Goal: Task Accomplishment & Management: Manage account settings

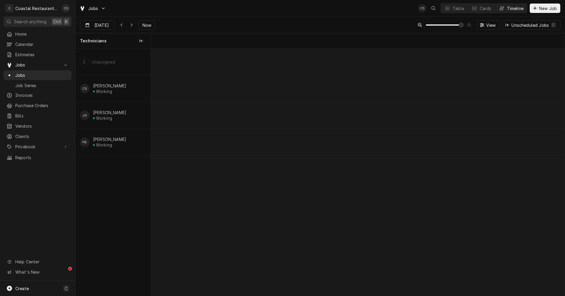
scroll to position [0, 8335]
click at [143, 25] on span "Now" at bounding box center [146, 25] width 11 height 6
click at [106, 25] on div "Dynamic Content Wrapper" at bounding box center [110, 25] width 8 height 9
click at [97, 93] on div "18" at bounding box center [96, 95] width 8 height 8
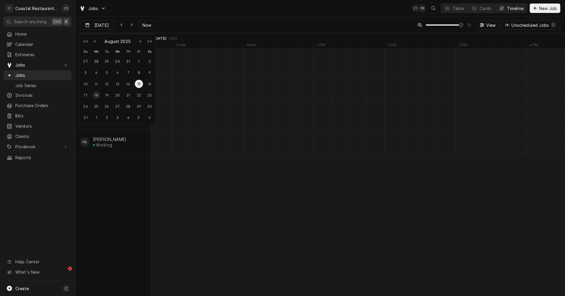
type input "[DATE]"
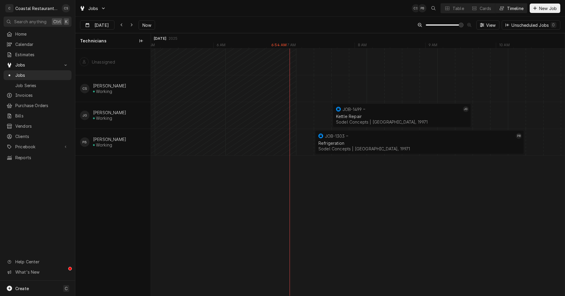
scroll to position [0, 0]
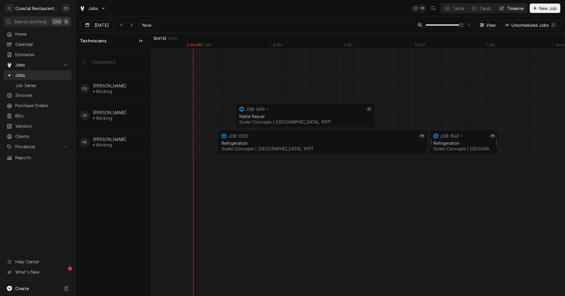
click at [465, 142] on div "Refrigeration" at bounding box center [464, 143] width 61 height 5
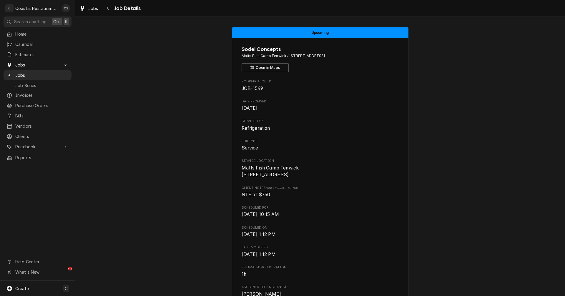
drag, startPoint x: 108, startPoint y: 9, endPoint x: 115, endPoint y: 12, distance: 7.7
click at [108, 9] on icon "Navigate back" at bounding box center [108, 8] width 3 height 4
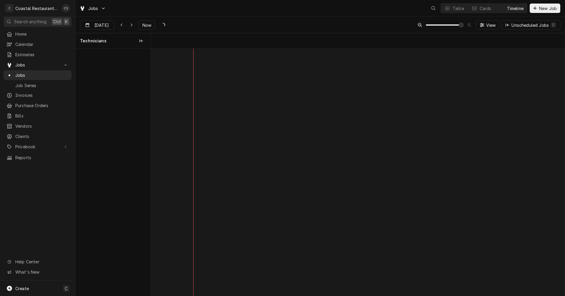
scroll to position [0, 8204]
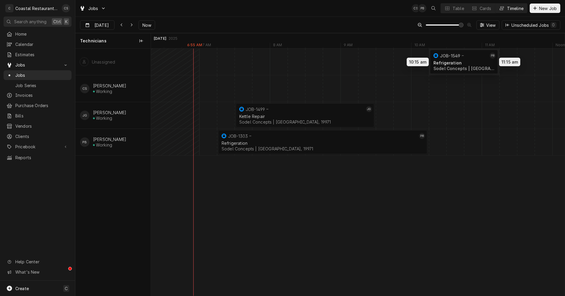
drag, startPoint x: 449, startPoint y: 143, endPoint x: 448, endPoint y: 61, distance: 81.3
click at [448, 61] on div "7:30 AM 9:30 AM JOB-1499 JG Kettle Repair Sodel Concepts | Rehoboth Beach, 1997…" at bounding box center [358, 172] width 414 height 247
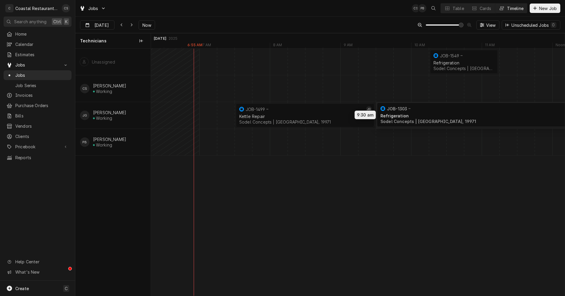
drag, startPoint x: 348, startPoint y: 144, endPoint x: 499, endPoint y: 116, distance: 154.1
click at [499, 116] on div "7:30 AM 9:30 AM JOB-1499 JG Kettle Repair Sodel Concepts | Rehoboth Beach, 1997…" at bounding box center [358, 172] width 414 height 247
click at [242, 140] on div "Dynamic Content Wrapper" at bounding box center [446, 142] width 16999 height 27
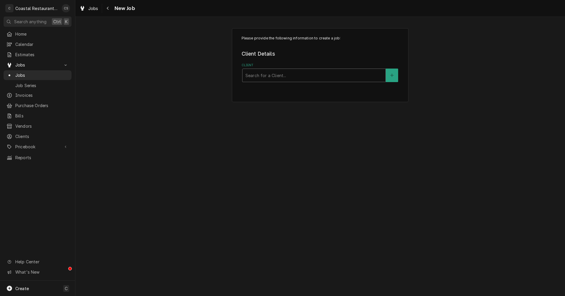
click at [269, 75] on div "Client" at bounding box center [314, 75] width 137 height 11
type input "Iron Hill"
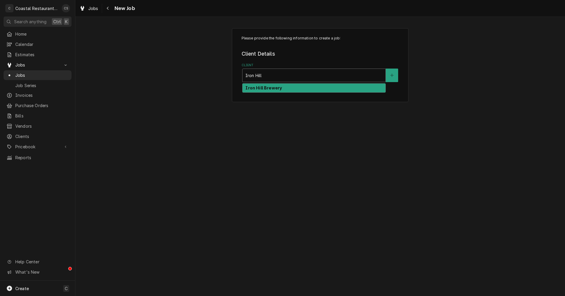
click at [262, 90] on strong "Iron Hill Brewery" at bounding box center [264, 87] width 37 height 5
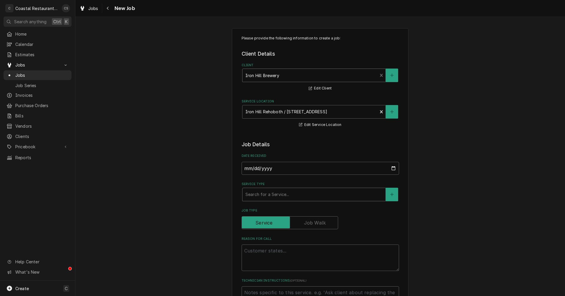
click at [257, 197] on div "Service Type" at bounding box center [314, 194] width 137 height 11
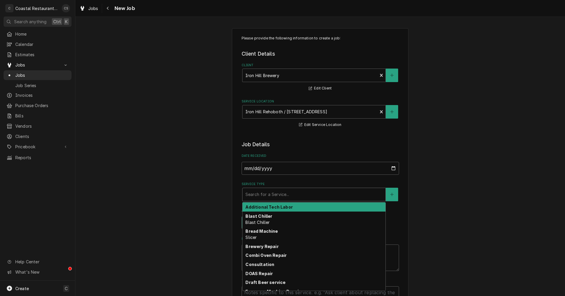
type textarea "x"
type input "w"
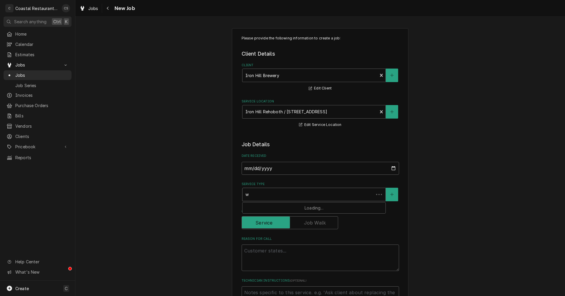
type textarea "x"
type input "wa"
type textarea "x"
type input "wal"
type textarea "x"
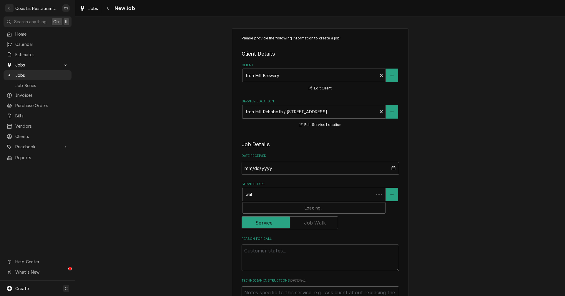
type input "walk"
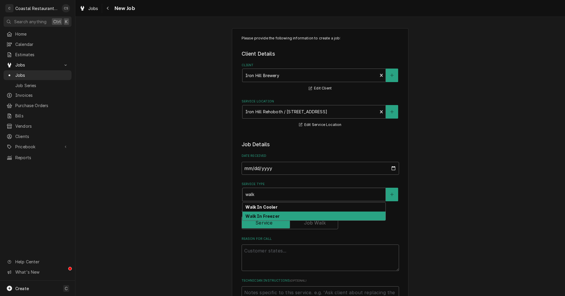
click at [263, 216] on strong "Walk In Freezer" at bounding box center [263, 216] width 34 height 5
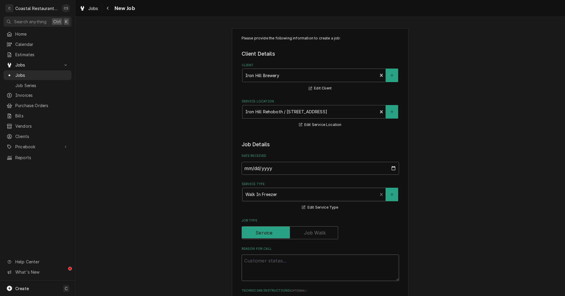
click at [262, 262] on textarea "Reason For Call" at bounding box center [321, 268] width 158 height 27
click at [265, 263] on textarea "Reason For Call" at bounding box center [321, 268] width 158 height 27
paste textarea "1979232"
type textarea "x"
type textarea "1979232"
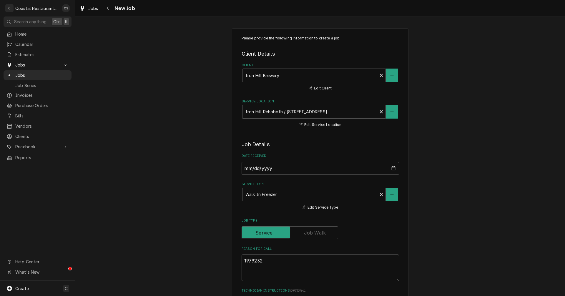
click at [247, 262] on textarea "1979232" at bounding box center [321, 268] width 158 height 27
type textarea "x"
type textarea "W1979232"
type textarea "x"
type textarea "Wo1979232"
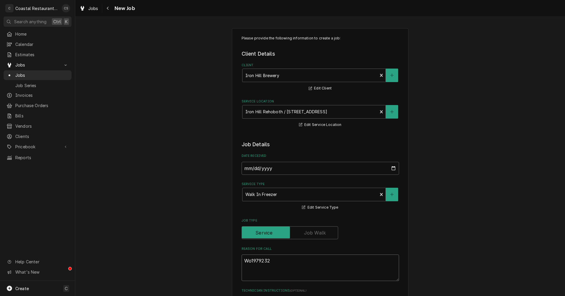
type textarea "x"
type textarea "Wor1979232"
type textarea "x"
type textarea "Work1979232"
type textarea "x"
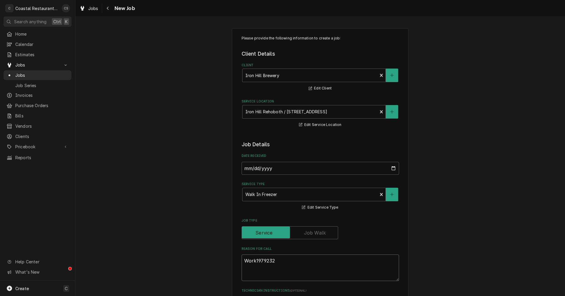
type textarea "Work 1979232"
type textarea "x"
type textarea "Work o1979232"
type textarea "x"
type textarea "Work or1979232"
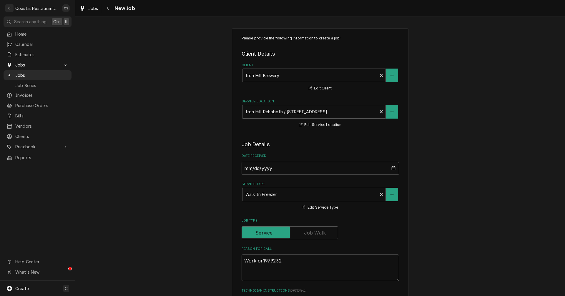
type textarea "x"
type textarea "Work o1979232"
type textarea "x"
type textarea "Work or1979232"
type textarea "x"
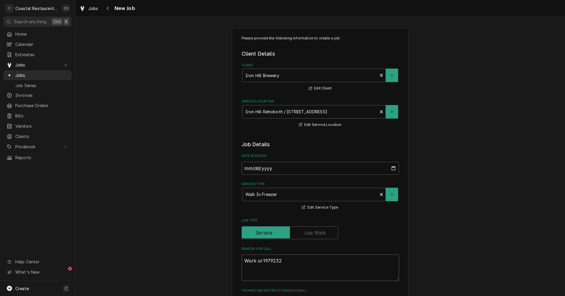
type textarea "Work ord1979232"
type textarea "x"
type textarea "Work orde1979232"
type textarea "x"
type textarea "Work order1979232"
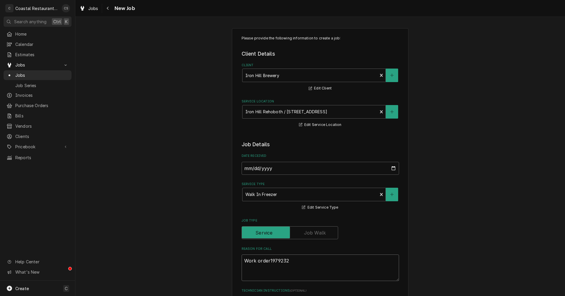
type textarea "x"
type textarea "Work order 1979232"
type textarea "x"
type textarea "Work order N1979232"
type textarea "x"
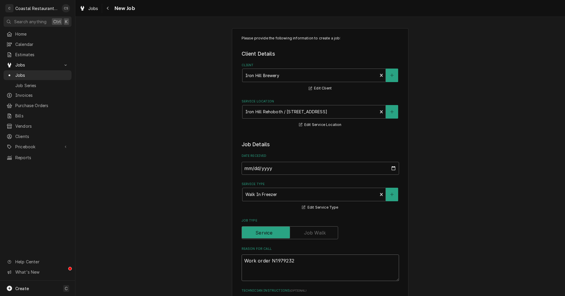
type textarea "Work order Nu1979232"
type textarea "x"
type textarea "Work order Num1979232"
type textarea "x"
type textarea "Work order Numb1979232"
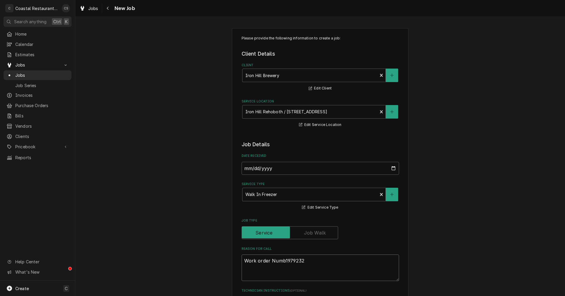
type textarea "x"
type textarea "Work order Numbn1979232"
type textarea "x"
type textarea "Work order Numbne1979232"
type textarea "x"
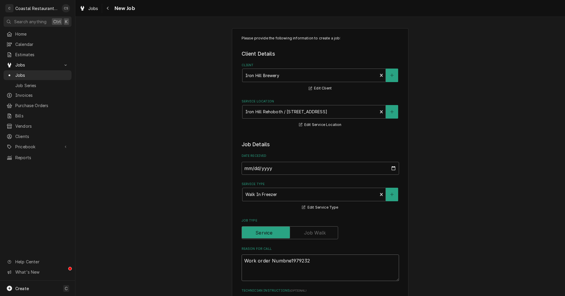
type textarea "Work order Numbner1979232"
type textarea "x"
type textarea "Work order Numbne1979232"
type textarea "x"
type textarea "Work order Numbn1979232"
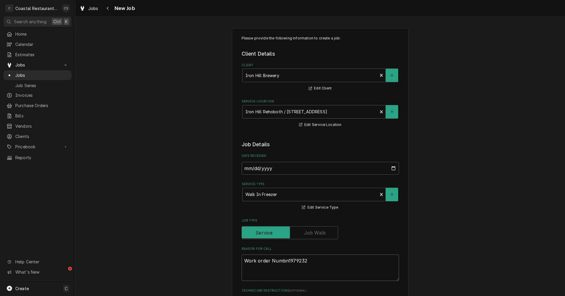
type textarea "x"
type textarea "Work order Numb1979232"
type textarea "x"
type textarea "Work order Num1979232"
type textarea "x"
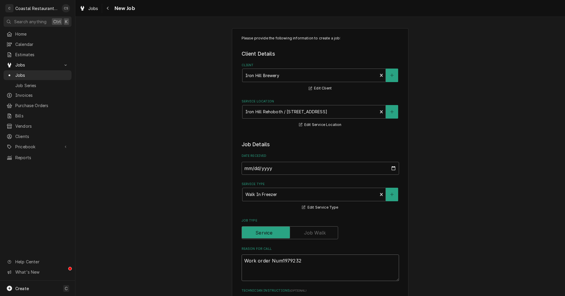
type textarea "Work order Nu1979232"
type textarea "x"
type textarea "Work order N1979232"
type textarea "x"
type textarea "Work order 1979232"
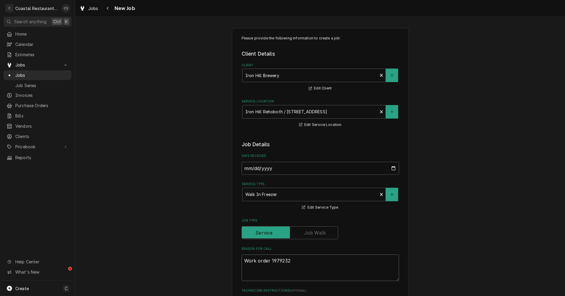
type textarea "x"
type textarea "Work order n1979232"
type textarea "x"
type textarea "Work order nu1979232"
type textarea "x"
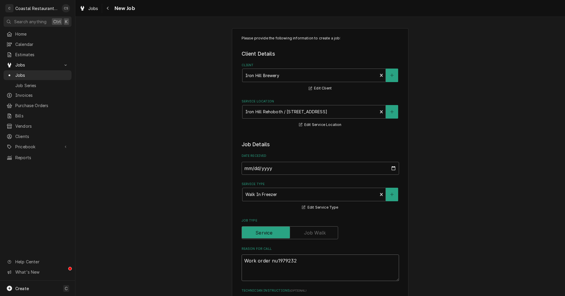
type textarea "Work order num1979232"
type textarea "x"
type textarea "Work order numb1979232"
type textarea "x"
type textarea "Work order numbe1979232"
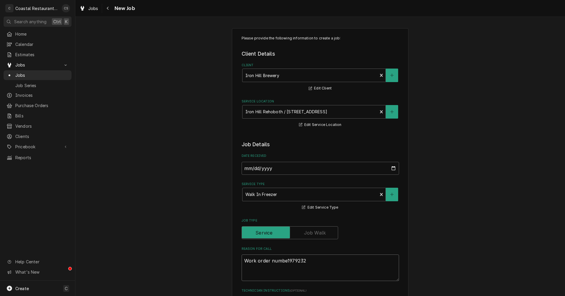
type textarea "x"
type textarea "Work order number1979232"
type textarea "x"
type textarea "Work order number:1979232"
type textarea "x"
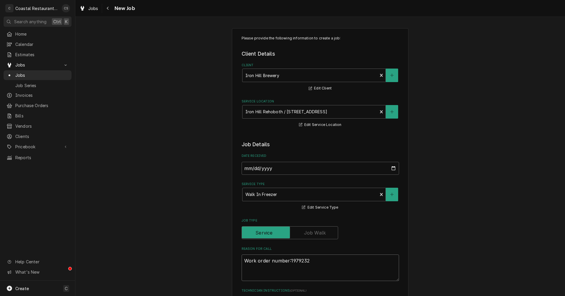
type textarea "Work order number: 1979232"
click at [247, 259] on textarea "Work order number: 1979232" at bounding box center [321, 268] width 158 height 27
type textarea "x"
type textarea "Work order number: 1979232"
click at [312, 261] on textarea "Work order number: 1979232" at bounding box center [321, 268] width 158 height 27
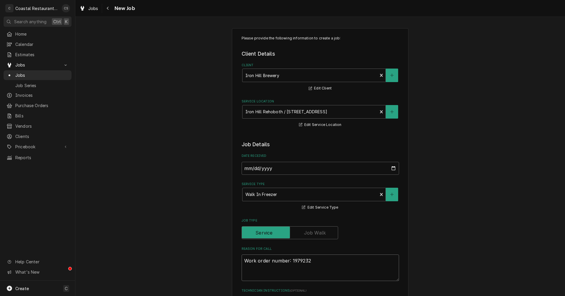
type textarea "x"
type textarea "Work order number: 1979232"
type textarea "x"
type textarea "Work order number: 1979232"
click at [314, 263] on textarea "Work order number: 1979232" at bounding box center [321, 268] width 158 height 27
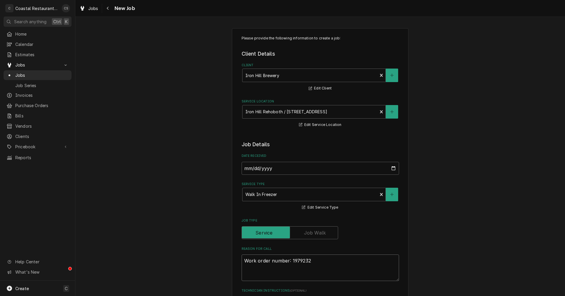
paste textarea "Motor running but temperature is 41 degrees."
type textarea "x"
type textarea "Work order number: 1979232 Motor running but temperature is 41 degrees."
type textarea "x"
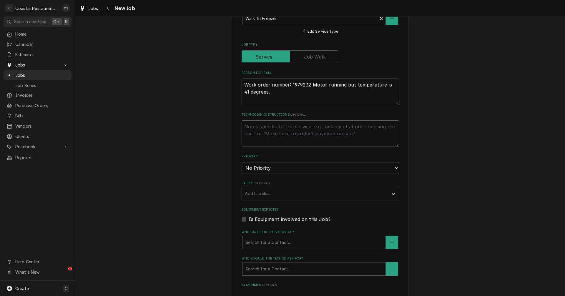
scroll to position [177, 0]
type textarea "Work order number: 1979232 Motor running but temperature is 41 degrees."
click at [258, 188] on div "Labels" at bounding box center [315, 193] width 140 height 11
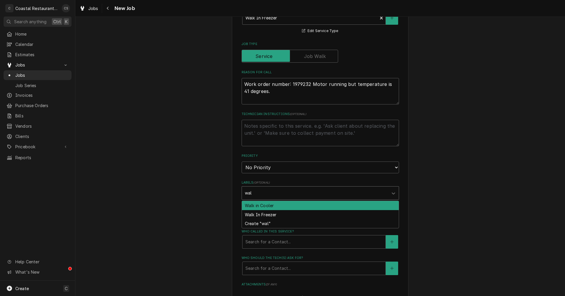
type input "walk"
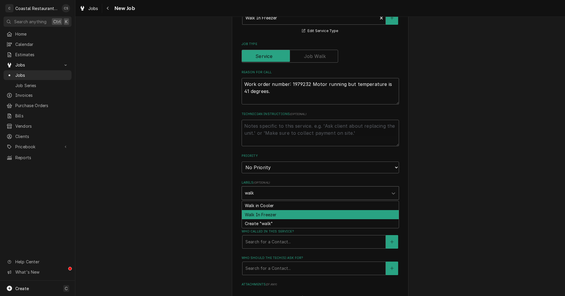
click at [260, 215] on div "Walk In Freezer" at bounding box center [320, 214] width 157 height 9
type textarea "x"
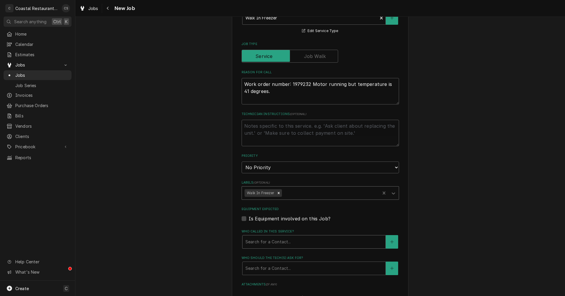
click at [262, 244] on div "Who called in this service?" at bounding box center [314, 242] width 137 height 11
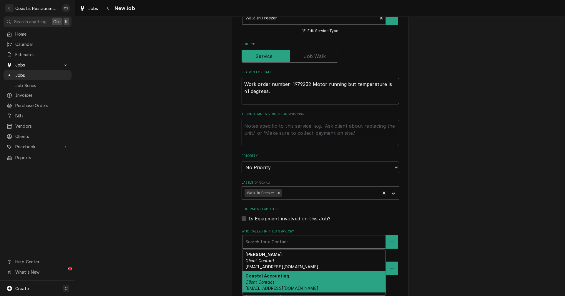
click at [264, 279] on div "Coastal Accounting Client Contact accounting@coastalrestaurantrepair.com" at bounding box center [314, 282] width 143 height 21
click at [279, 244] on div "Who called in this service?" at bounding box center [310, 242] width 129 height 11
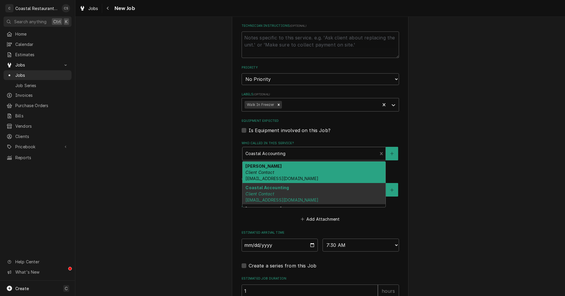
scroll to position [25, 0]
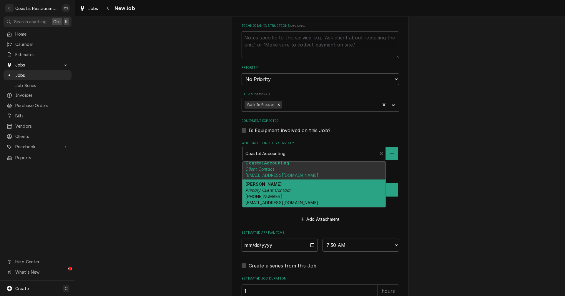
click at [305, 195] on div "Danny Connelly Primary Client Contact (610) 348-6131 dconnelly@sideworkfm.com" at bounding box center [314, 194] width 143 height 28
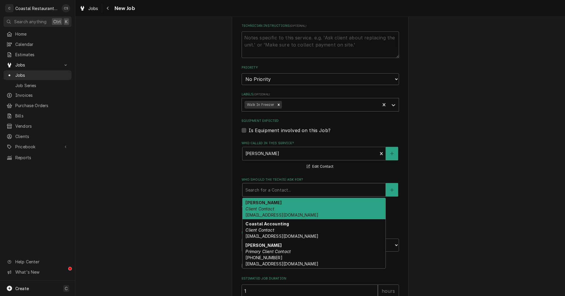
click at [279, 190] on div "Who should the tech(s) ask for?" at bounding box center [314, 190] width 137 height 11
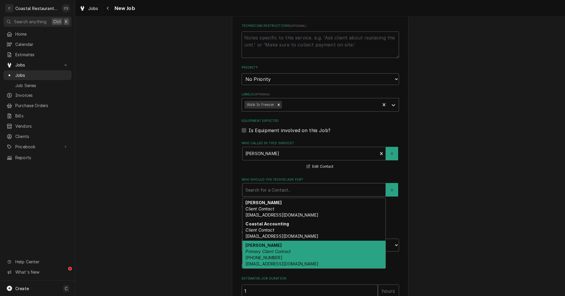
click at [268, 258] on span "(610) 348-6131 dconnelly@sideworkfm.com" at bounding box center [282, 260] width 73 height 11
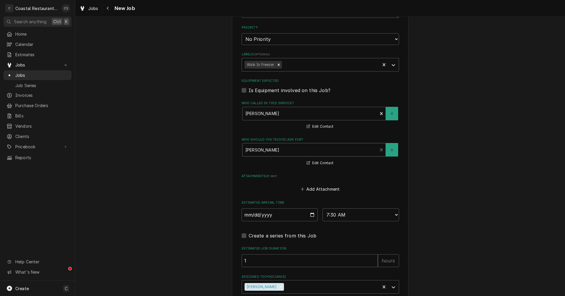
scroll to position [354, 0]
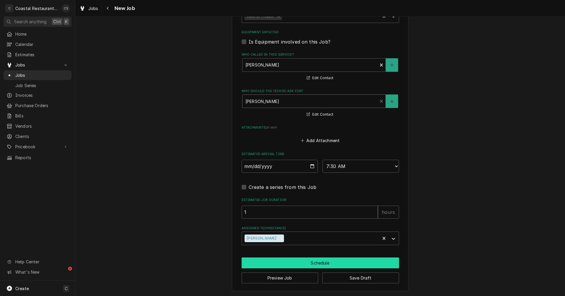
click at [302, 260] on button "Schedule" at bounding box center [321, 263] width 158 height 11
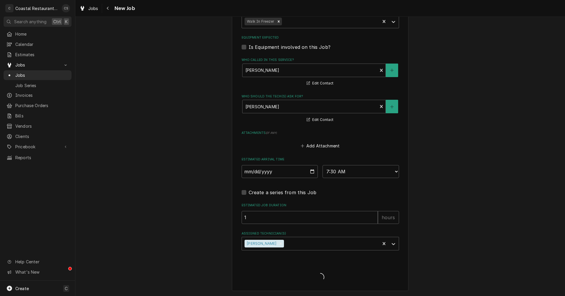
scroll to position [348, 0]
type textarea "x"
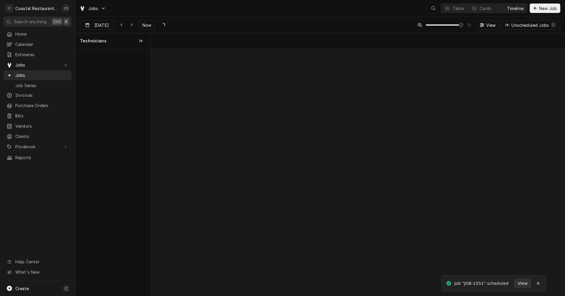
scroll to position [0, 8204]
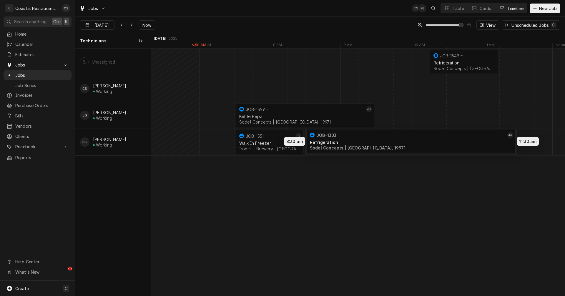
drag, startPoint x: 414, startPoint y: 113, endPoint x: 342, endPoint y: 139, distance: 76.7
click at [342, 139] on div "10:15 AM 11:15 AM JOB-1549 Refrigeration Sodel Concepts | [GEOGRAPHIC_DATA], 19…" at bounding box center [358, 172] width 414 height 247
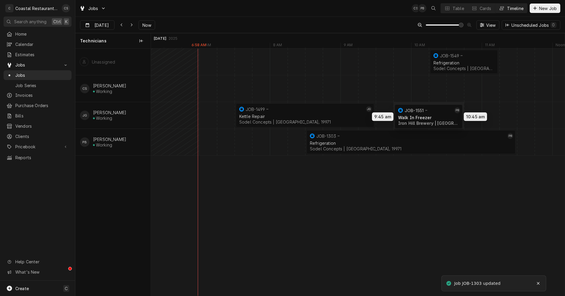
drag, startPoint x: 266, startPoint y: 141, endPoint x: 431, endPoint y: 116, distance: 166.6
click at [431, 116] on div "10:15 AM 11:15 AM JOB-1549 Refrigeration Sodel Concepts | [GEOGRAPHIC_DATA], 19…" at bounding box center [358, 172] width 414 height 247
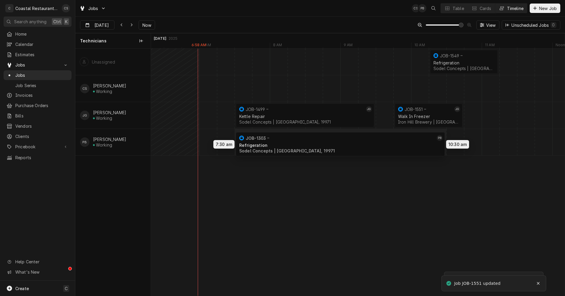
drag, startPoint x: 408, startPoint y: 143, endPoint x: 338, endPoint y: 145, distance: 69.5
click at [338, 145] on div "10:15 AM 11:15 AM JOB-1549 Refrigeration Sodel Concepts | [GEOGRAPHIC_DATA], 19…" at bounding box center [358, 172] width 414 height 247
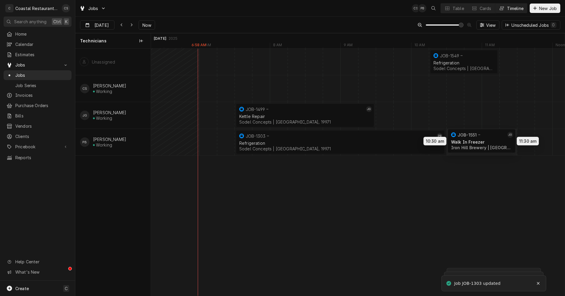
drag, startPoint x: 416, startPoint y: 112, endPoint x: 469, endPoint y: 138, distance: 58.9
click at [469, 138] on div "10:15 AM 11:15 AM JOB-1549 Refrigeration Sodel Concepts | [GEOGRAPHIC_DATA], 19…" at bounding box center [358, 172] width 414 height 247
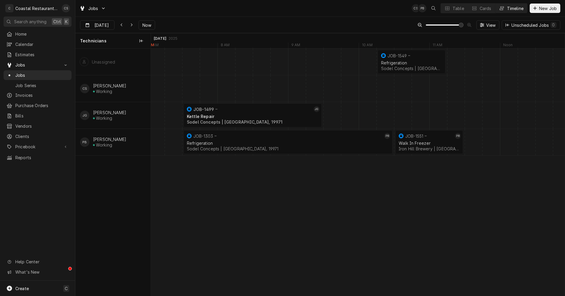
scroll to position [0, 8244]
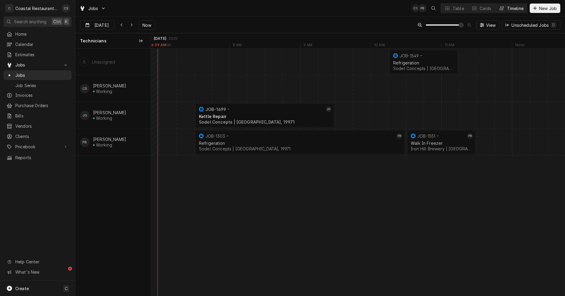
click at [346, 114] on div "Dynamic Content Wrapper" at bounding box center [406, 115] width 16999 height 27
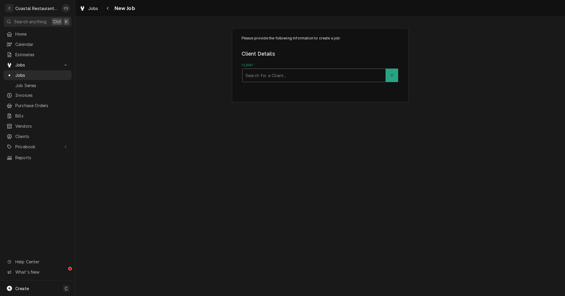
click at [308, 76] on div "Client" at bounding box center [314, 75] width 137 height 11
type input "O"
type input "Southern"
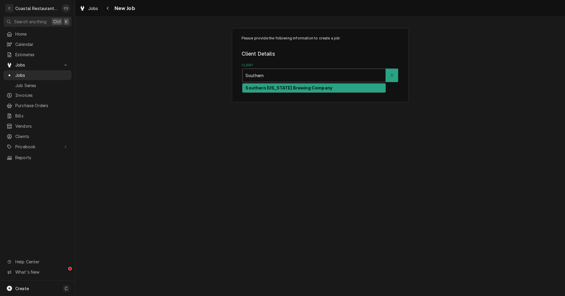
click at [312, 87] on strong "Southern [US_STATE] Brewing Company" at bounding box center [289, 87] width 87 height 5
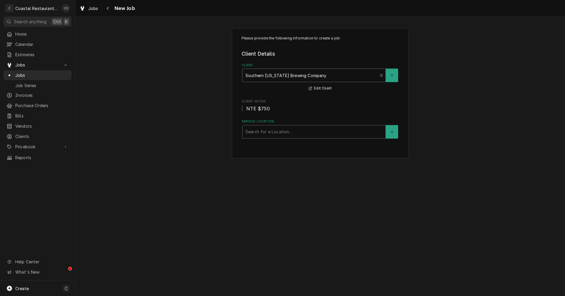
click at [290, 131] on div "Service Location" at bounding box center [314, 132] width 137 height 11
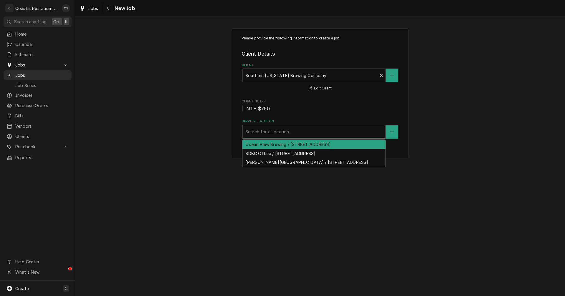
click at [286, 146] on div "Ocean View Brewing / [STREET_ADDRESS]" at bounding box center [314, 144] width 143 height 9
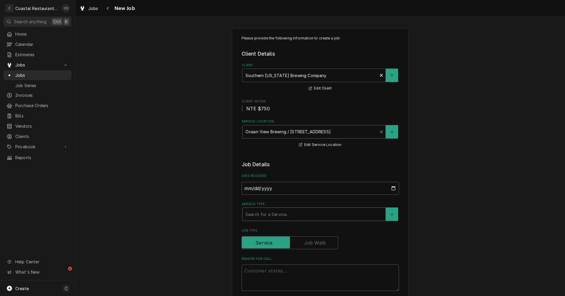
click at [267, 215] on div "Service Type" at bounding box center [314, 214] width 137 height 11
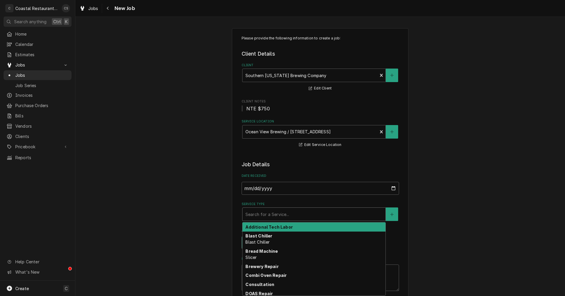
type textarea "x"
type input "f"
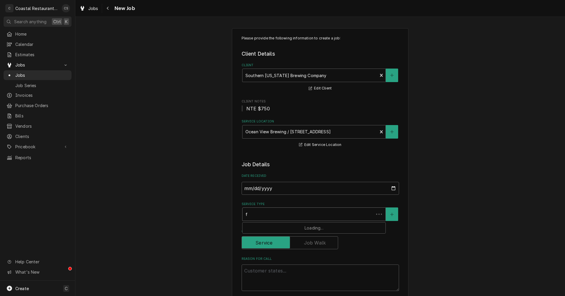
type textarea "x"
type input "fr"
type textarea "x"
type input "fry"
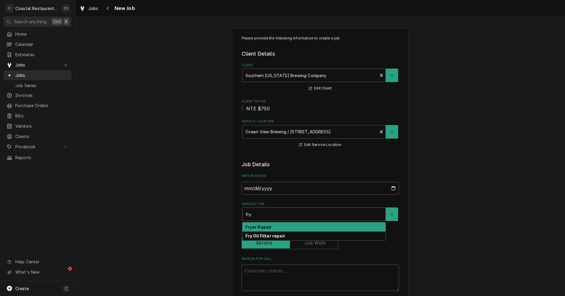
click at [263, 228] on strong "Fryer Repair" at bounding box center [259, 227] width 26 height 5
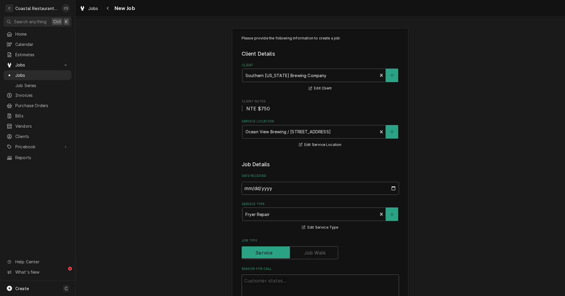
click at [260, 280] on textarea "Reason For Call" at bounding box center [321, 288] width 158 height 27
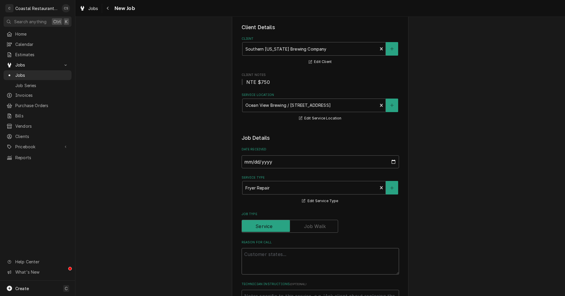
scroll to position [59, 0]
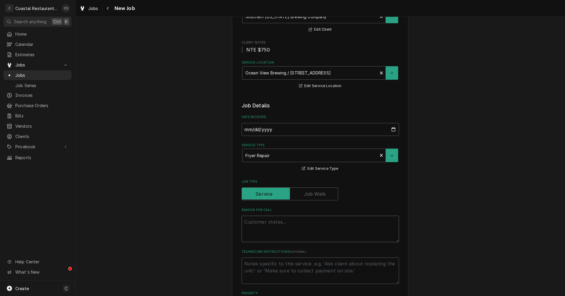
click at [251, 224] on textarea "Reason For Call" at bounding box center [321, 229] width 158 height 27
paste textarea "Work Order ID: 14052"
type textarea "x"
type textarea "Work Order ID: 14052"
type textarea "x"
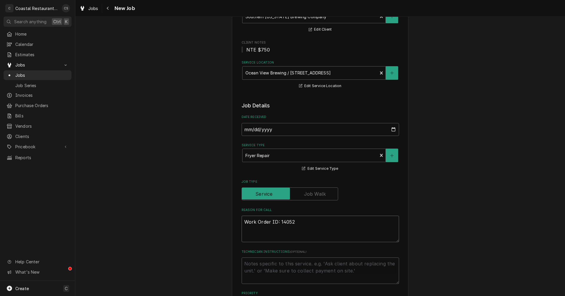
type textarea "Work Order ID: 14052"
type textarea "x"
type textarea "Work Order ID: 14052"
click at [313, 222] on textarea "Work Order ID: 14052" at bounding box center [321, 229] width 158 height 27
paste textarea "the [PERSON_NAME] temperature is dropping too low to get a consistent product. …"
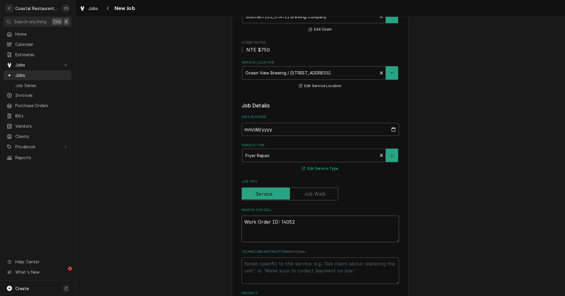
type textarea "x"
type textarea "Work Order ID: 14052 the [PERSON_NAME] temperature is dropping too low to get a…"
click at [304, 221] on textarea "Work Order ID: 14052 the [PERSON_NAME] temperature is dropping too low to get a…" at bounding box center [321, 229] width 158 height 27
type textarea "x"
type textarea "Work Order ID: 14052 the enny [PERSON_NAME] temperature is dropping too low to …"
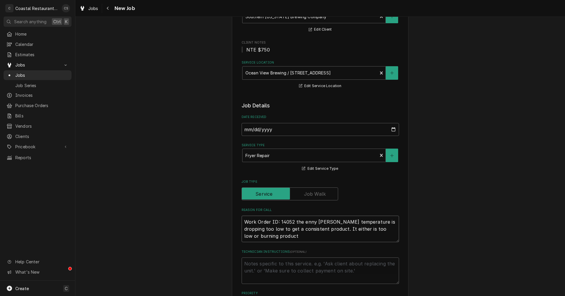
type textarea "x"
type textarea "Work Order ID: 14052 the Henny [PERSON_NAME] temperature is dropping too low to…"
click at [293, 237] on textarea "Work Order ID: 14052 the Henny [PERSON_NAME] temperature is dropping too low to…" at bounding box center [321, 229] width 158 height 27
type textarea "x"
type textarea "Work Order ID: 14052 the Henny [PERSON_NAME] temperature is dropping too low to…"
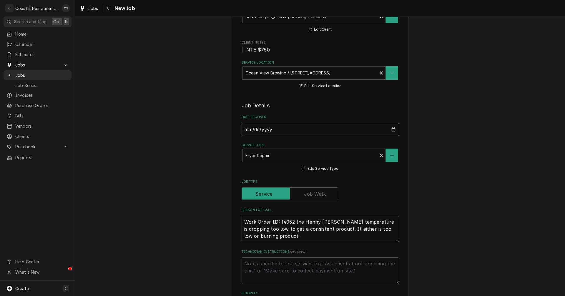
type textarea "x"
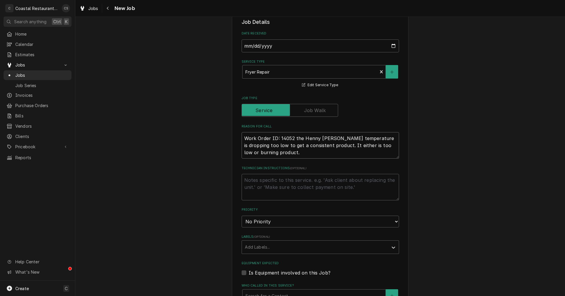
scroll to position [177, 0]
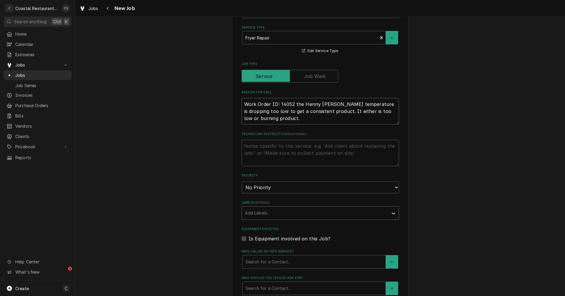
type textarea "Work Order ID: 14052 the Henny [PERSON_NAME] temperature is dropping too low to…"
click at [259, 214] on div "Labels" at bounding box center [315, 213] width 140 height 11
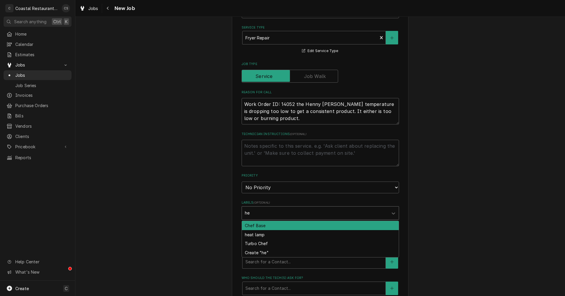
type input "h"
type input "P"
type input "H"
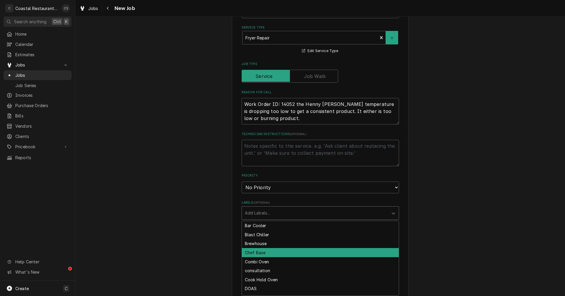
type textarea "x"
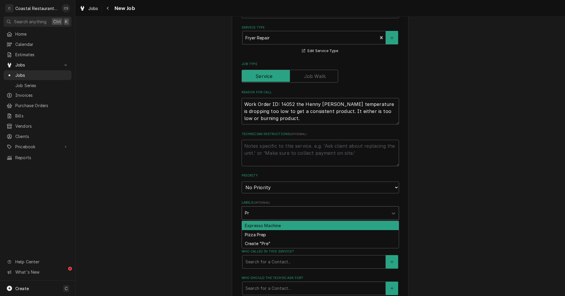
type input "P"
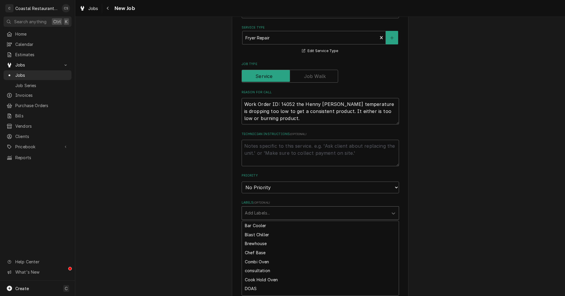
type textarea "x"
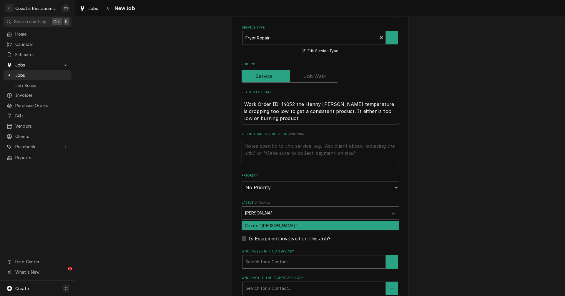
type input "[PERSON_NAME]"
click at [267, 227] on div "Create "[PERSON_NAME]"" at bounding box center [320, 225] width 157 height 9
type textarea "x"
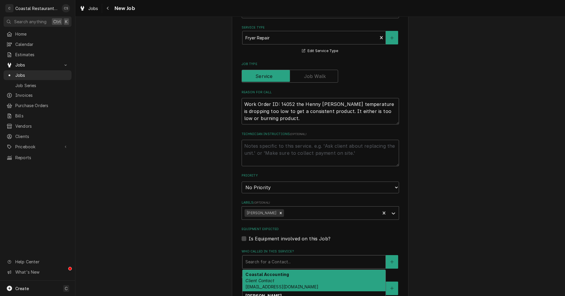
click at [259, 261] on div "Who called in this service?" at bounding box center [314, 262] width 137 height 11
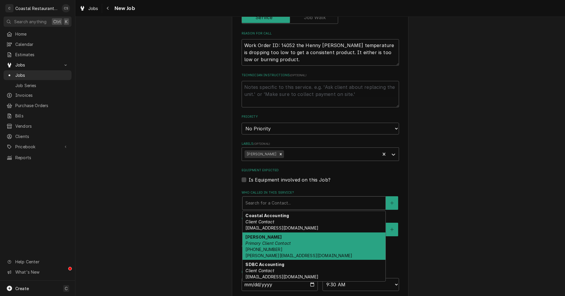
click at [268, 245] on em "Primary Client Contact" at bounding box center [268, 243] width 45 height 5
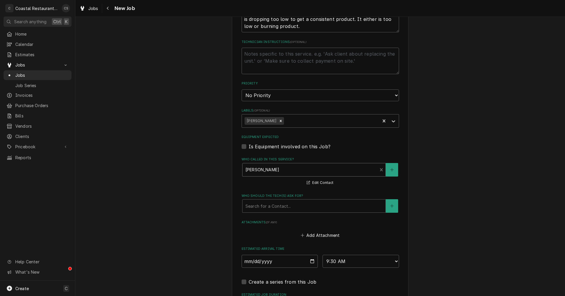
scroll to position [324, 0]
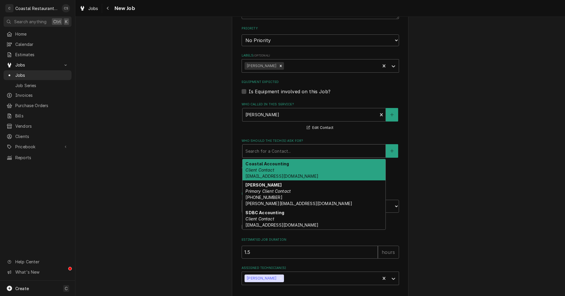
click at [266, 148] on div "Who should the tech(s) ask for?" at bounding box center [314, 151] width 137 height 11
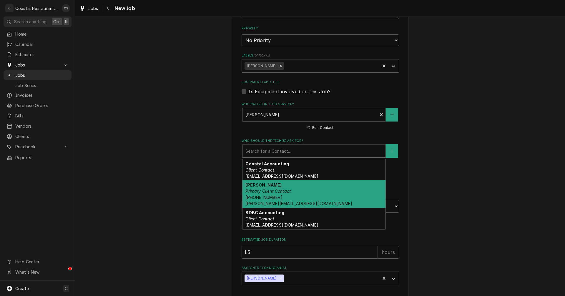
click at [269, 189] on em "Primary Client Contact" at bounding box center [268, 191] width 45 height 5
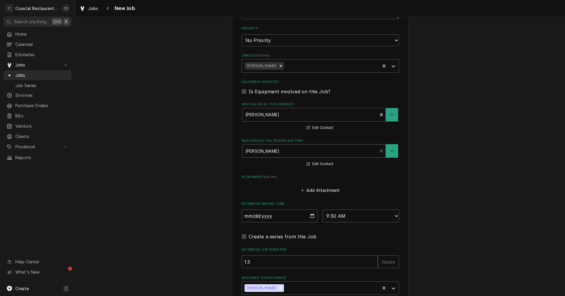
scroll to position [374, 0]
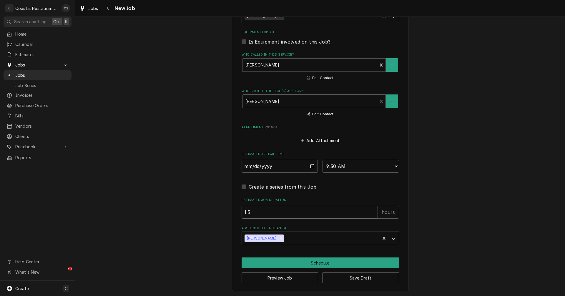
click at [262, 214] on input "1.5" at bounding box center [310, 212] width 136 height 13
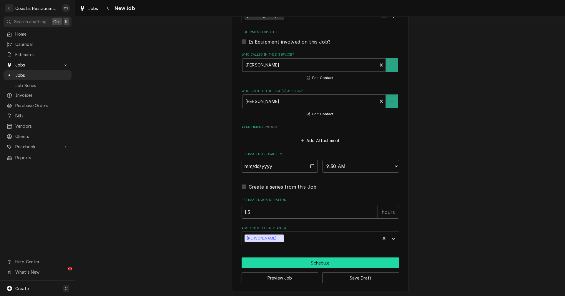
click at [314, 263] on button "Schedule" at bounding box center [321, 263] width 158 height 11
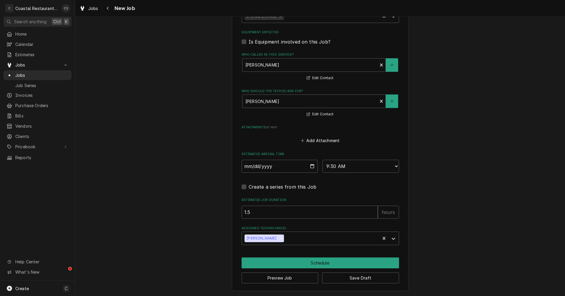
scroll to position [368, 0]
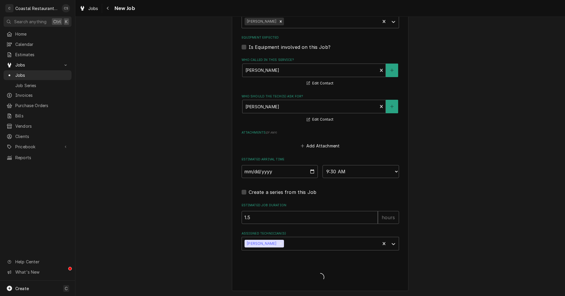
type textarea "x"
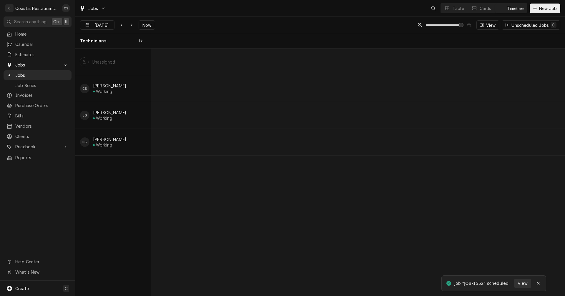
scroll to position [0, 8209]
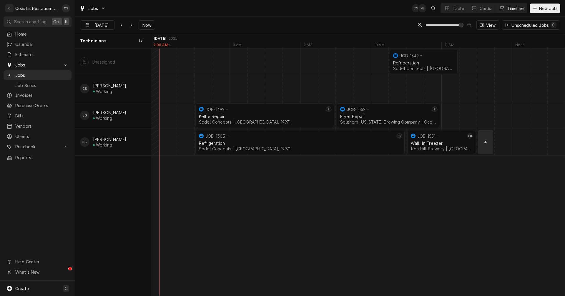
click at [485, 144] on div "normal" at bounding box center [450, 142] width 17017 height 27
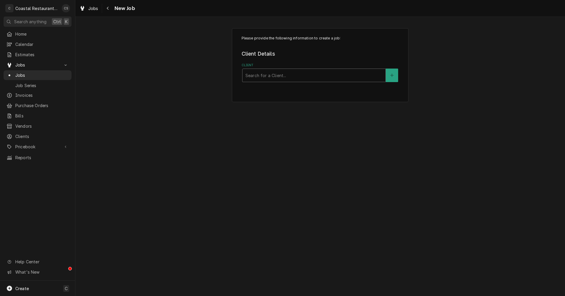
click at [270, 76] on div "Client" at bounding box center [314, 75] width 137 height 11
type input "[PERSON_NAME]"
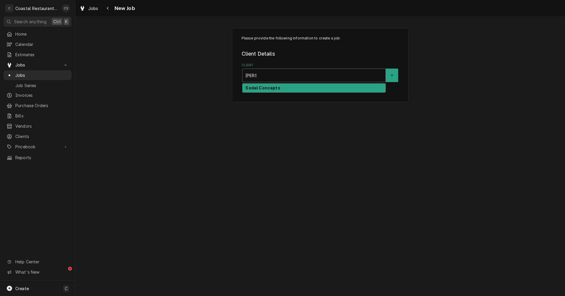
click at [269, 89] on strong "Sodel Concepts" at bounding box center [263, 87] width 35 height 5
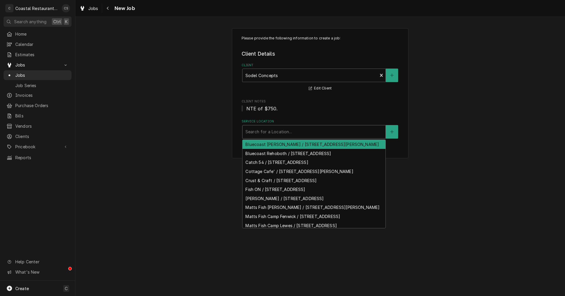
click at [268, 133] on div "Service Location" at bounding box center [314, 132] width 137 height 11
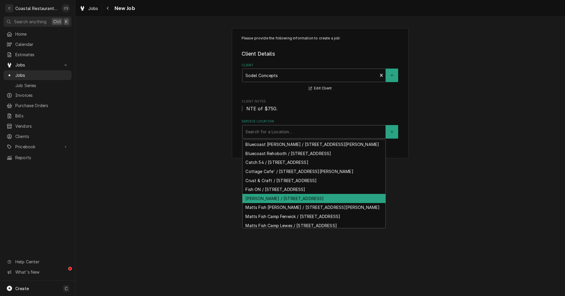
click at [256, 203] on div "Lupo / 247 Rehoboth Ave, Rehoboth Beach, DE 19971" at bounding box center [314, 198] width 143 height 9
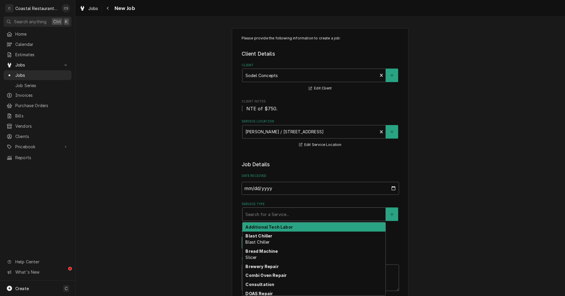
click at [267, 215] on div "Service Type" at bounding box center [314, 214] width 137 height 11
type textarea "x"
type input "F"
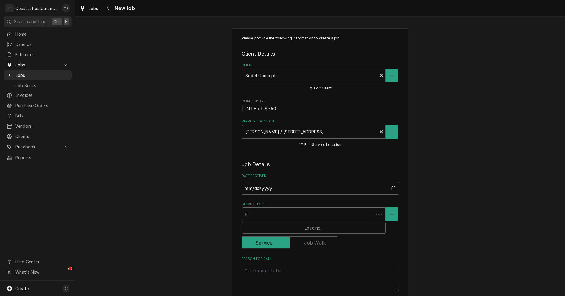
type textarea "x"
type input "Fr"
type textarea "x"
type input "Fry"
type textarea "x"
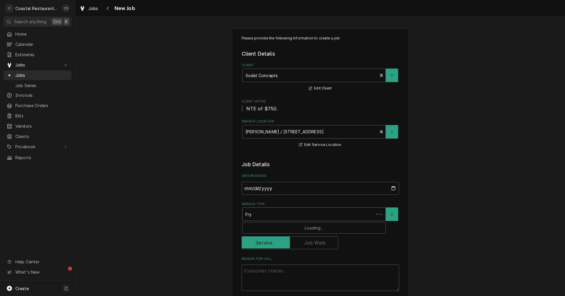
type input "Frye"
type textarea "x"
type input "Fryer"
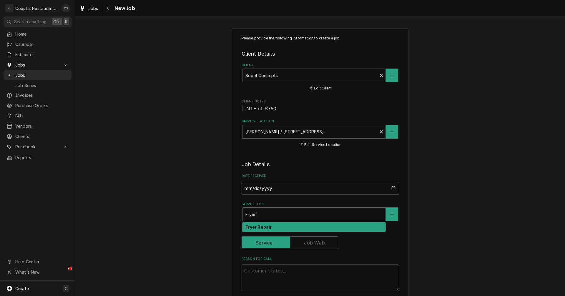
click at [249, 228] on strong "Fryer Repair" at bounding box center [259, 227] width 26 height 5
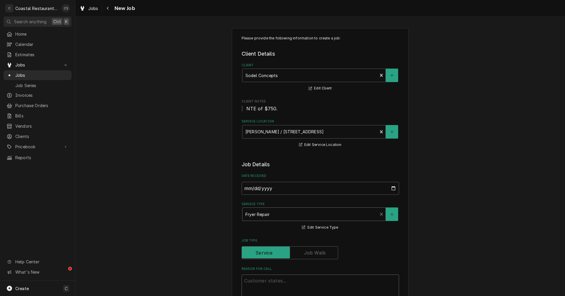
drag, startPoint x: 255, startPoint y: 282, endPoint x: 274, endPoint y: 275, distance: 20.8
click at [255, 283] on textarea "Reason For Call" at bounding box center [321, 288] width 158 height 27
click at [262, 282] on textarea "Reason For Call" at bounding box center [321, 288] width 158 height 27
paste textarea "EMERGENCY"
type textarea "x"
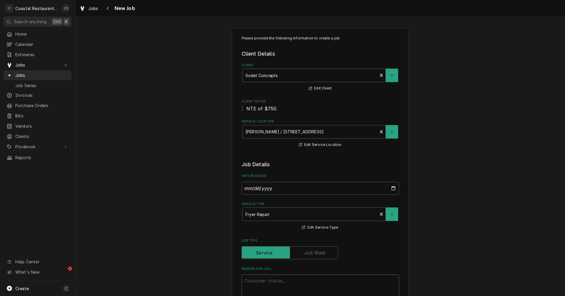
type textarea "EMERGENCY"
type textarea "x"
type textarea "EMERGENCY"
type textarea "x"
type textarea "EMERGENCY"
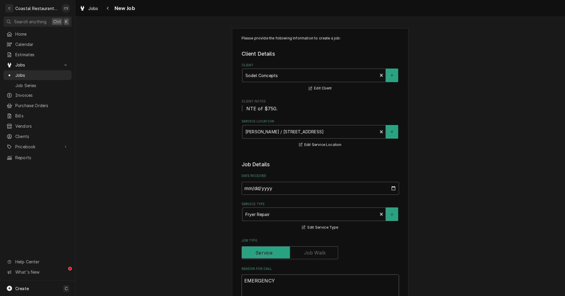
click at [278, 282] on textarea "EMERGENCY" at bounding box center [321, 288] width 158 height 27
paste textarea "Work Order ID: 14056"
type textarea "x"
type textarea "EMERGENCY Work Order ID: 14056"
type textarea "x"
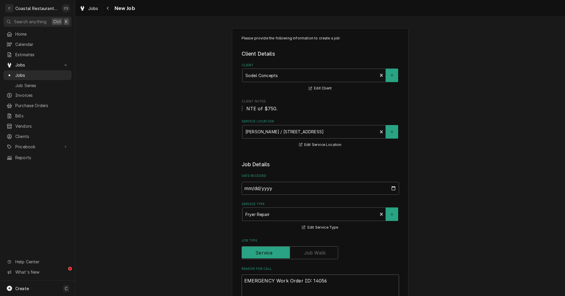
type textarea "EMERGENCY Work Order ID: 14056"
type textarea "x"
type textarea "EMERGENCY Work Order ID: 14056"
click at [334, 281] on textarea "EMERGENCY Work Order ID: 14056" at bounding box center [321, 288] width 158 height 27
paste textarea "pilot turns off when we try to turn on fryer. and now it wont stay lit"
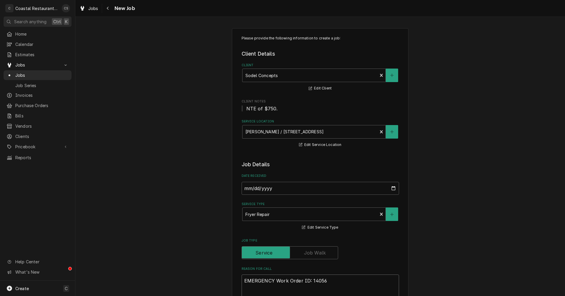
type textarea "x"
type textarea "EMERGENCY Work Order ID: 14056 pilot turns off when we try to turn on fryer. an…"
type textarea "x"
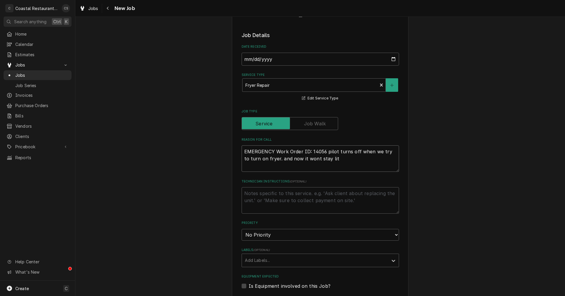
scroll to position [206, 0]
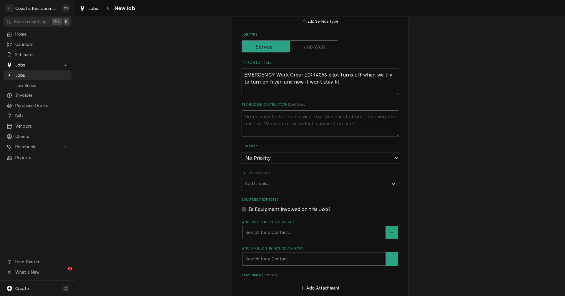
type textarea "EMERGENCY Work Order ID: 14056 pilot turns off when we try to turn on fryer. an…"
click at [271, 232] on div "Who called in this service?" at bounding box center [314, 232] width 137 height 11
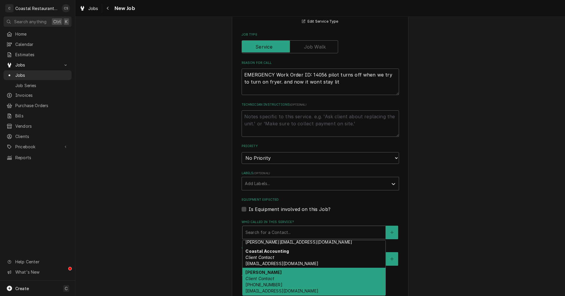
scroll to position [0, 0]
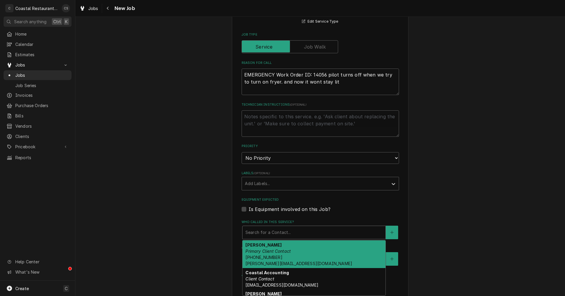
click at [276, 252] on em "Primary Client Contact" at bounding box center [268, 251] width 45 height 5
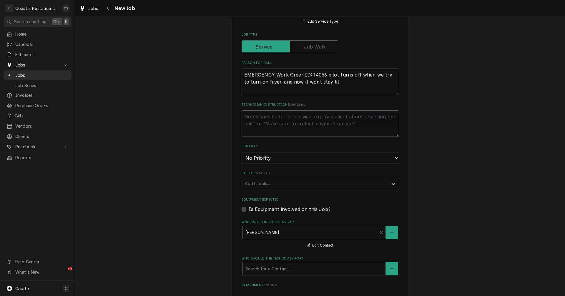
click at [275, 269] on div "Who should the tech(s) ask for?" at bounding box center [314, 269] width 137 height 11
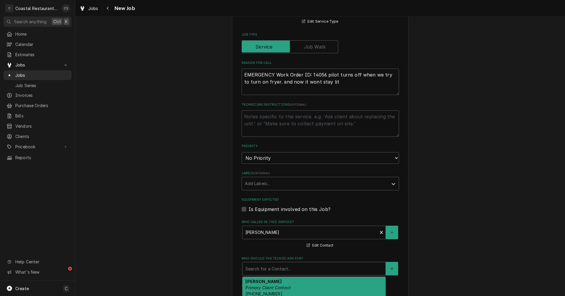
click at [275, 287] on em "Primary Client Contact" at bounding box center [268, 287] width 45 height 5
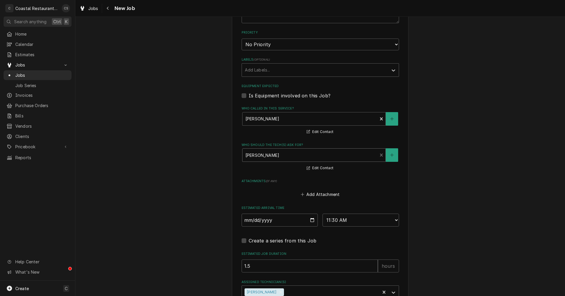
scroll to position [374, 0]
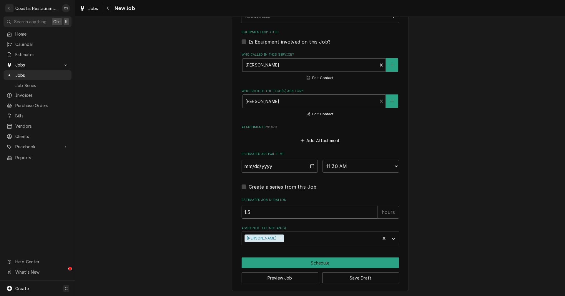
click at [262, 213] on input "1.5" at bounding box center [310, 212] width 136 height 13
type textarea "x"
type input "1"
type textarea "x"
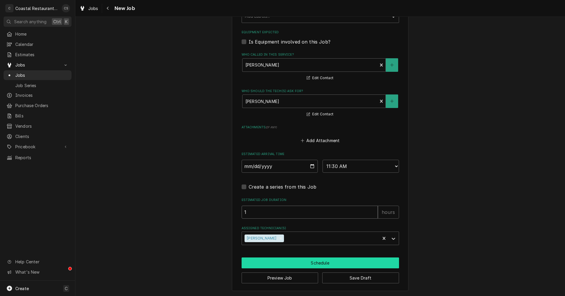
type input "1"
click at [333, 264] on button "Schedule" at bounding box center [321, 263] width 158 height 11
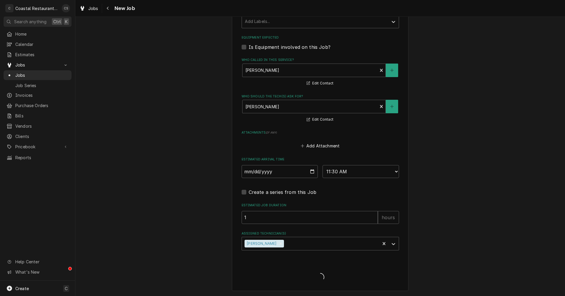
scroll to position [368, 0]
type textarea "x"
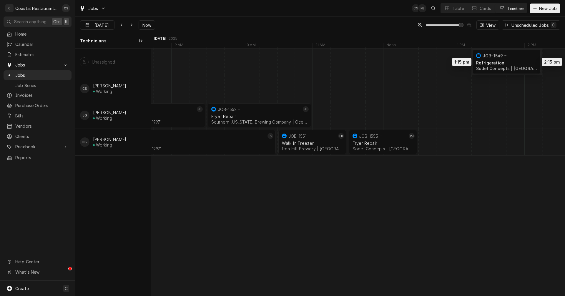
drag, startPoint x: 296, startPoint y: 62, endPoint x: 507, endPoint y: 57, distance: 210.6
click at [507, 57] on div "1:15 PM 2:15 PM JOB-1549 Refrigeration Sodel Concepts | Fenwick Island, 19944 1…" at bounding box center [358, 172] width 414 height 247
click at [428, 144] on div "Dynamic Content Wrapper" at bounding box center [321, 142] width 17017 height 27
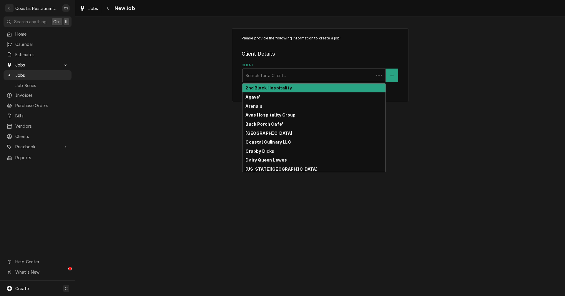
click at [273, 74] on div "Client" at bounding box center [308, 75] width 125 height 11
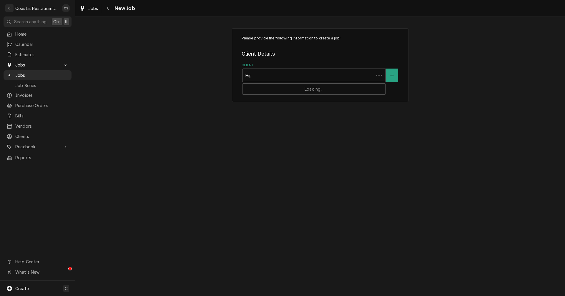
type input "High"
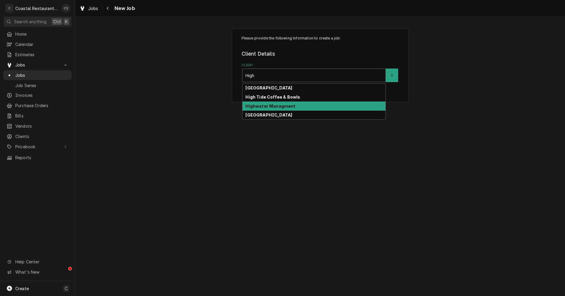
click at [279, 104] on strong "Highwater Managment" at bounding box center [271, 106] width 50 height 5
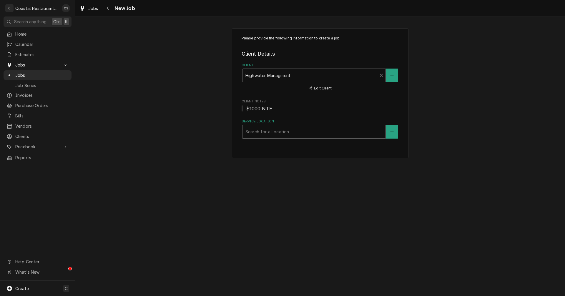
click at [265, 135] on div "Service Location" at bounding box center [314, 132] width 137 height 11
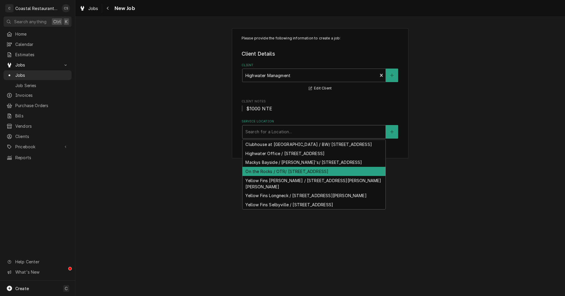
click at [269, 176] on div "On the Rocks / OTR/ [STREET_ADDRESS]" at bounding box center [314, 171] width 143 height 9
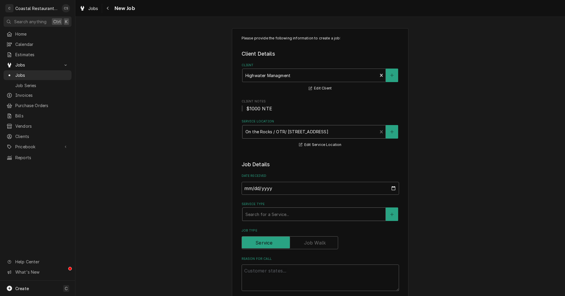
click at [271, 216] on div "Service Type" at bounding box center [314, 214] width 137 height 11
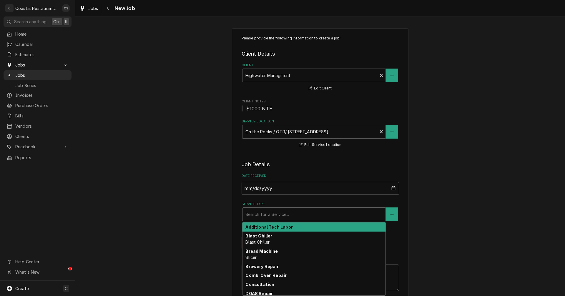
type textarea "x"
type input "G"
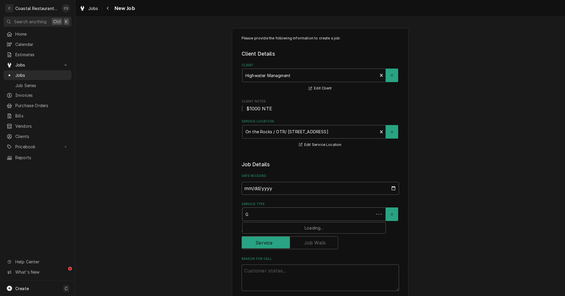
type textarea "x"
type input "Gr"
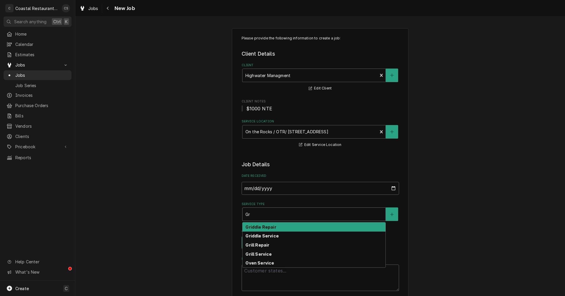
type textarea "x"
type input "Gri"
click at [271, 227] on strong "Griddle Repair" at bounding box center [261, 227] width 31 height 5
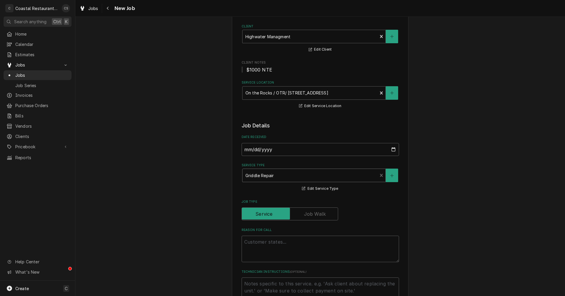
scroll to position [118, 0]
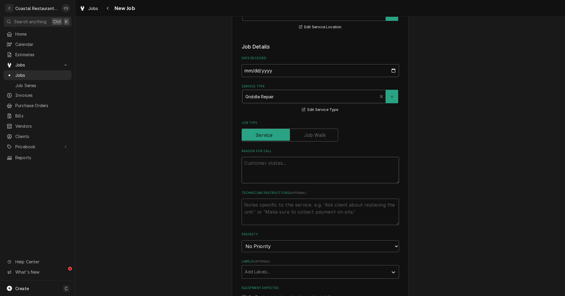
click at [263, 162] on textarea "Reason For Call" at bounding box center [321, 170] width 158 height 27
click at [246, 162] on textarea "Reason For Call" at bounding box center [321, 170] width 158 height 27
paste textarea "Work Order ID: 2540"
type textarea "x"
type textarea "Work Order ID: 2540"
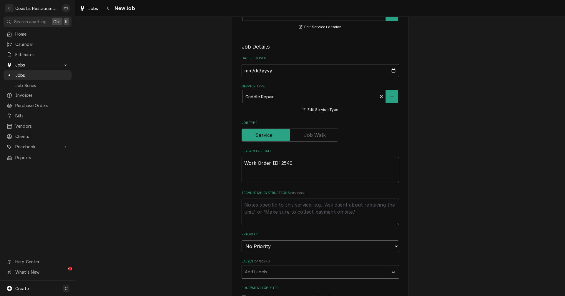
type textarea "x"
type textarea "Work Order ID: 2540"
type textarea "x"
type textarea "Work Order ID: 2540"
click at [301, 162] on textarea "Work Order ID: 2540" at bounding box center [321, 170] width 158 height 27
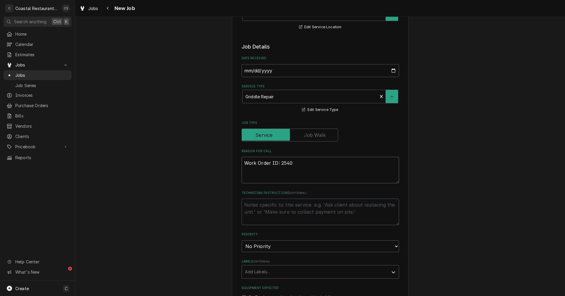
paste textarea "The middle main flat top will not stay on. It sounds like an electrical issue t…"
type textarea "x"
type textarea "Work Order ID: 2540 The middle main flat top will not stay on. It sounds like a…"
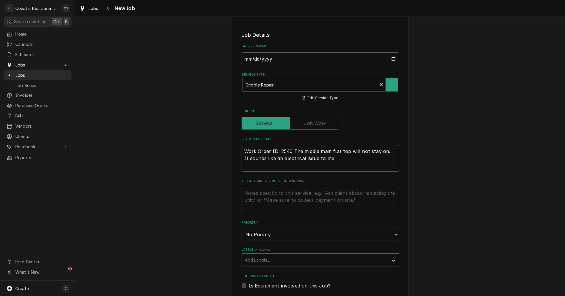
type textarea "x"
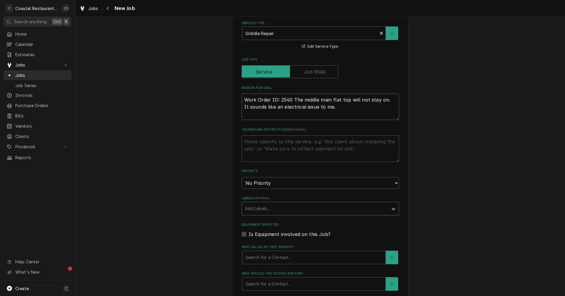
scroll to position [206, 0]
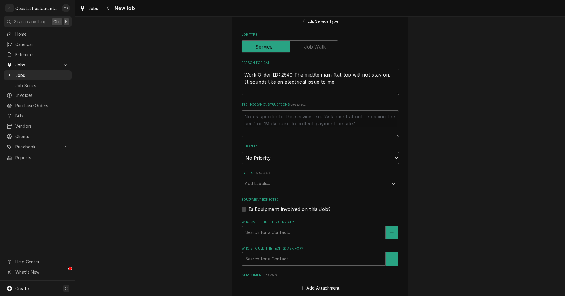
type textarea "Work Order ID: 2540 The middle main flat top will not stay on. It sounds like a…"
click at [265, 187] on div "Labels" at bounding box center [315, 183] width 140 height 11
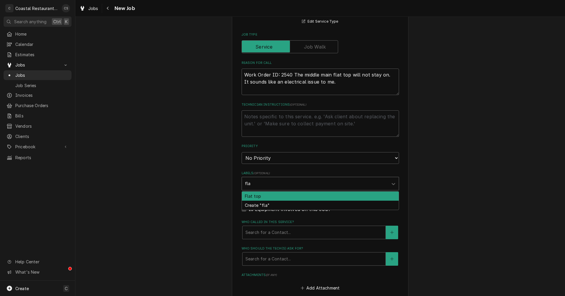
type input "flat"
click at [258, 196] on div "Flat top" at bounding box center [320, 196] width 157 height 9
type textarea "x"
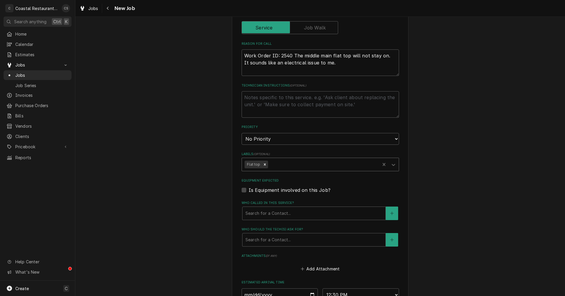
scroll to position [236, 0]
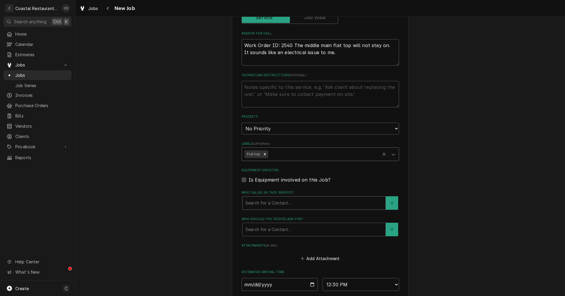
click at [264, 202] on div "Who called in this service?" at bounding box center [314, 203] width 137 height 11
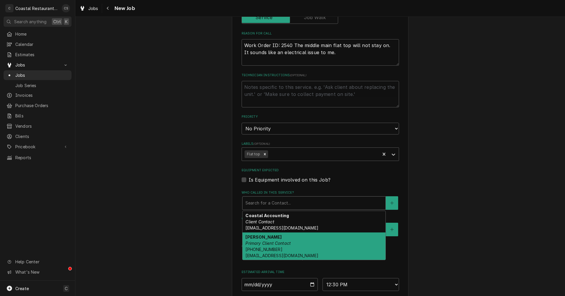
click at [268, 237] on strong "[PERSON_NAME]" at bounding box center [264, 237] width 36 height 5
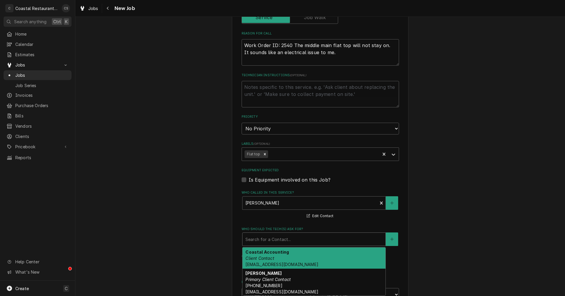
click at [266, 237] on div "Who should the tech(s) ask for?" at bounding box center [314, 239] width 137 height 11
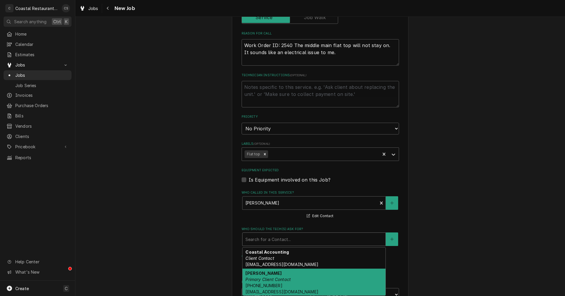
click at [266, 276] on strong "[PERSON_NAME]" at bounding box center [264, 273] width 36 height 5
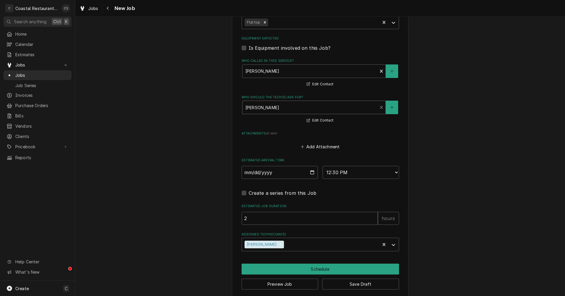
scroll to position [374, 0]
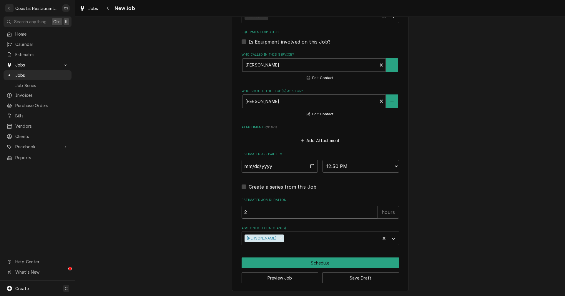
click at [264, 213] on input "2" at bounding box center [310, 212] width 136 height 13
type textarea "x"
type input "1"
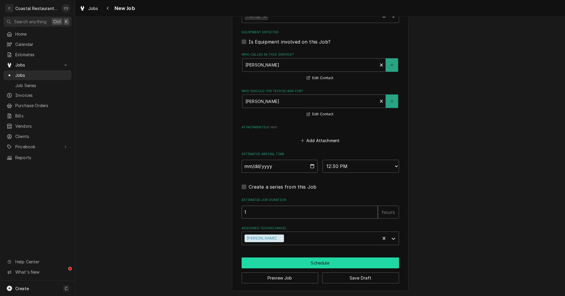
type textarea "x"
type input "1"
click at [314, 263] on button "Schedule" at bounding box center [321, 263] width 158 height 11
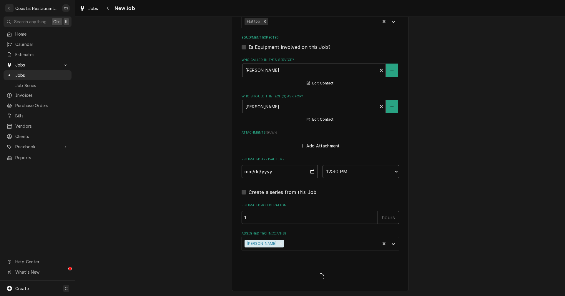
type textarea "x"
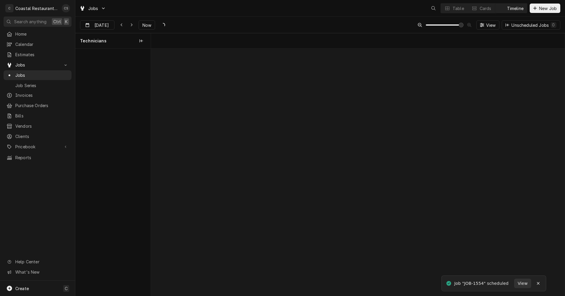
scroll to position [0, 8214]
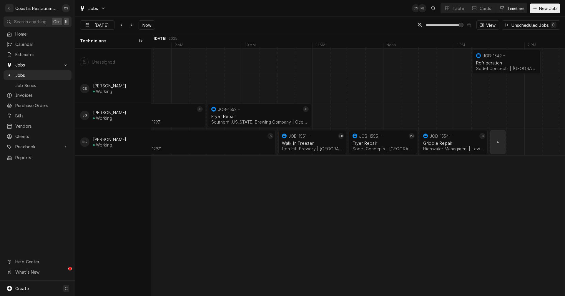
click at [494, 142] on div "normal" at bounding box center [454, 142] width 17035 height 27
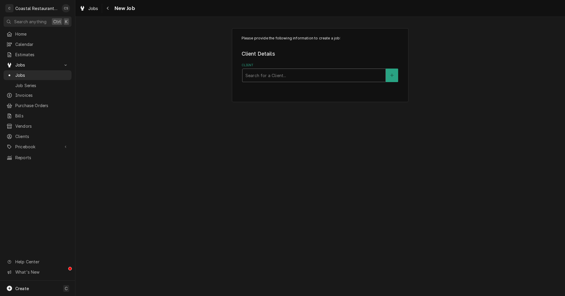
click at [268, 73] on div "Client" at bounding box center [314, 75] width 137 height 11
type input "on the"
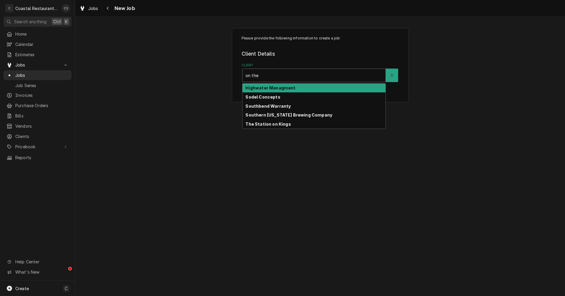
click at [266, 89] on strong "Highwater Managment" at bounding box center [271, 87] width 50 height 5
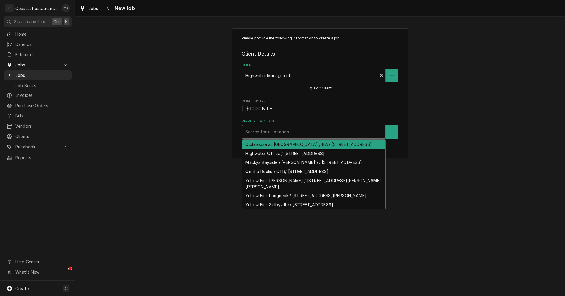
click at [267, 130] on div "Service Location" at bounding box center [314, 132] width 137 height 11
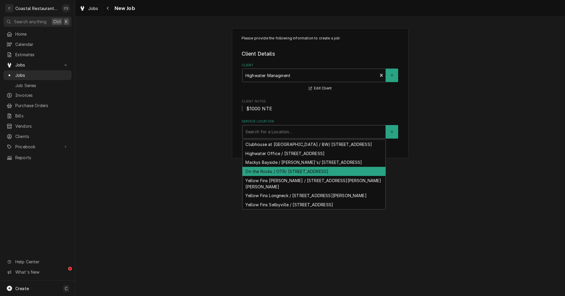
click at [270, 176] on div "On the Rocks / OTR/ [STREET_ADDRESS]" at bounding box center [314, 171] width 143 height 9
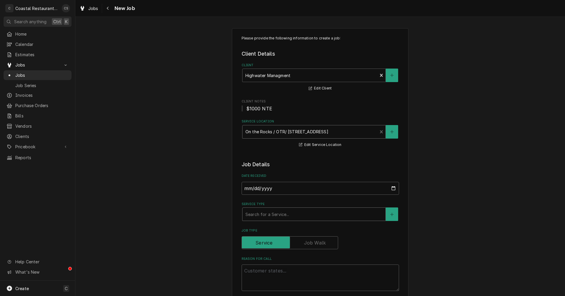
click at [262, 214] on div "Service Type" at bounding box center [314, 214] width 137 height 11
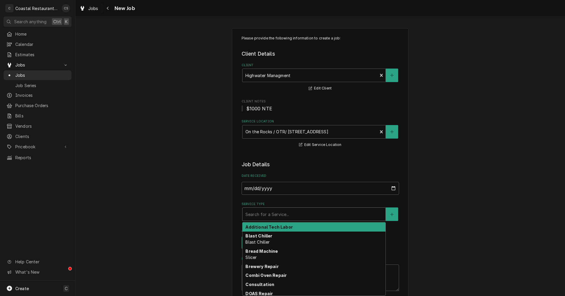
type textarea "x"
type input "w"
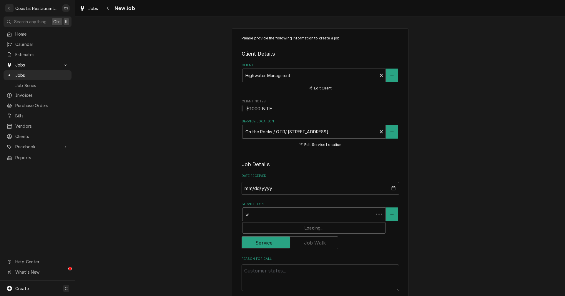
type textarea "x"
type input "wa"
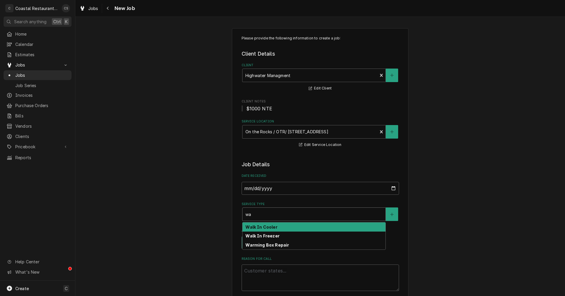
click at [267, 226] on strong "Walk In Cooler" at bounding box center [262, 227] width 32 height 5
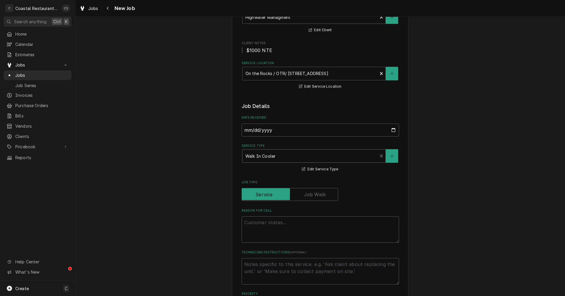
scroll to position [59, 0]
click at [273, 220] on textarea "Reason For Call" at bounding box center [321, 229] width 158 height 27
click at [279, 226] on textarea "Reason For Call" at bounding box center [321, 229] width 158 height 27
paste textarea "Work Order ID: 2541"
type textarea "x"
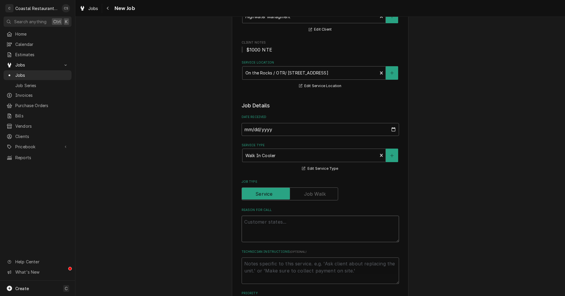
type textarea "Work Order ID: 2541"
type textarea "x"
type textarea "Work Order ID: 2541"
type textarea "x"
type textarea "Work Order ID: 2541"
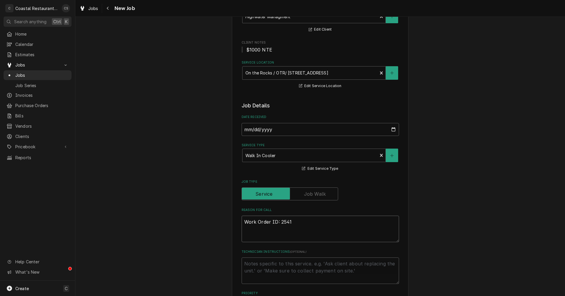
click at [294, 224] on textarea "Work Order ID: 2541" at bounding box center [321, 229] width 158 height 27
paste textarea "Main walk in door handle has completely broke. I have tapped to keep it from la…"
type textarea "x"
type textarea "Work Order ID: 2541 Main walk in door handle has completely broke. I have tappe…"
type textarea "x"
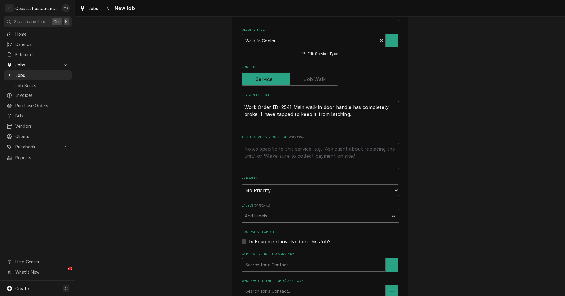
scroll to position [177, 0]
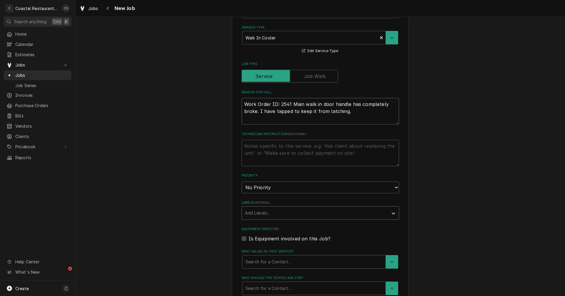
type textarea "Work Order ID: 2541 Main walk in door handle has completely broke. I have tappe…"
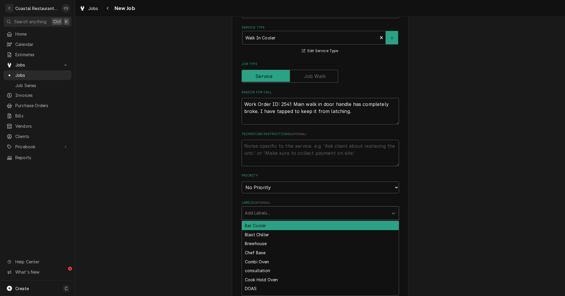
click at [253, 214] on div "Labels" at bounding box center [315, 213] width 140 height 11
type input "walk"
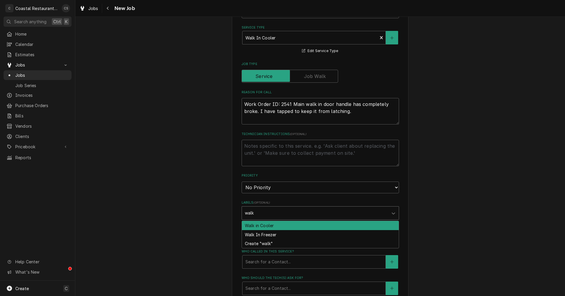
click at [256, 226] on div "Walk in Cooler" at bounding box center [320, 225] width 157 height 9
type textarea "x"
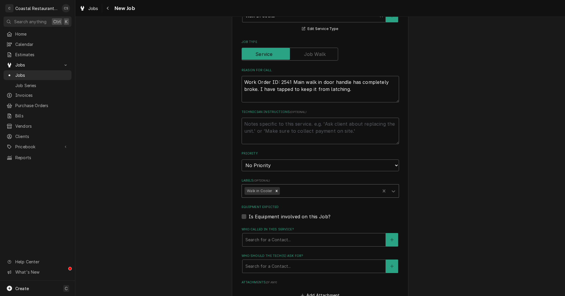
scroll to position [236, 0]
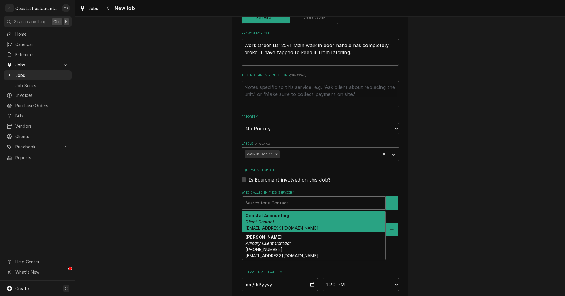
click at [261, 203] on div "Who called in this service?" at bounding box center [314, 203] width 137 height 11
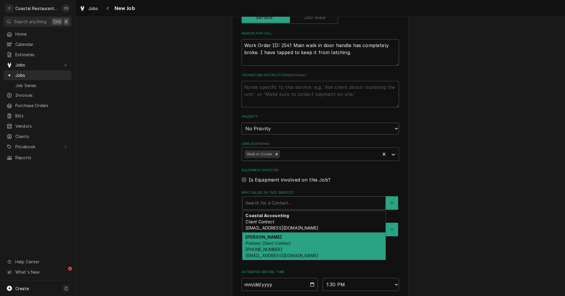
click at [263, 245] on em "Primary Client Contact" at bounding box center [268, 243] width 45 height 5
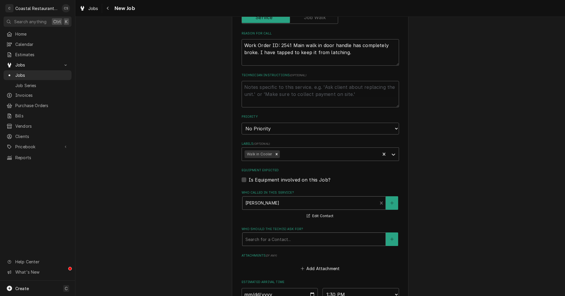
click at [264, 242] on div "Who should the tech(s) ask for?" at bounding box center [314, 239] width 137 height 11
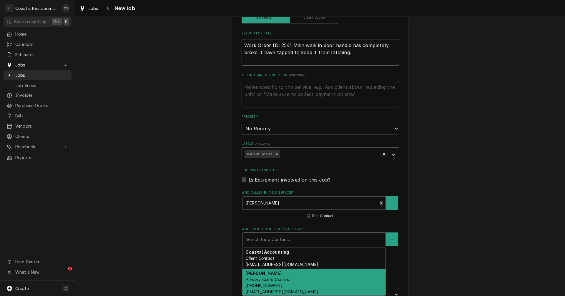
click at [264, 281] on em "Primary Client Contact" at bounding box center [268, 279] width 45 height 5
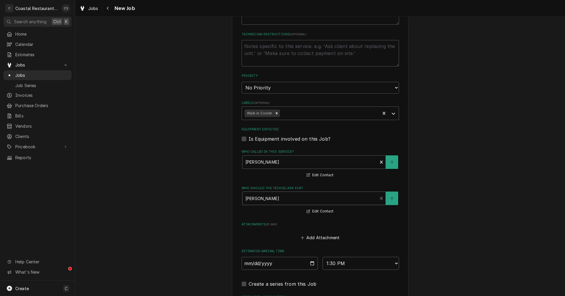
scroll to position [353, 0]
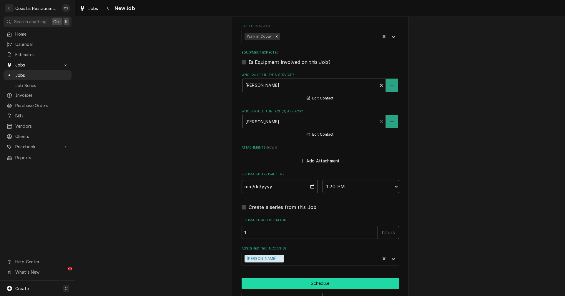
click at [291, 284] on button "Schedule" at bounding box center [321, 283] width 158 height 11
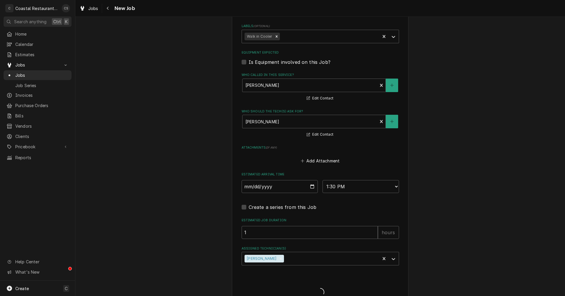
type textarea "x"
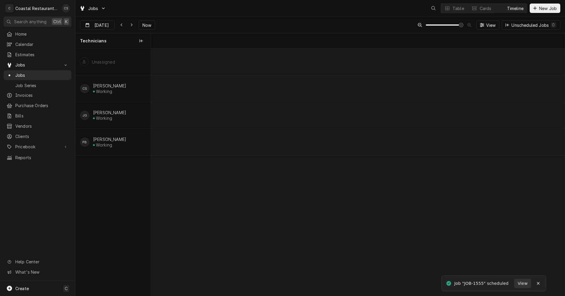
scroll to position [0, 8214]
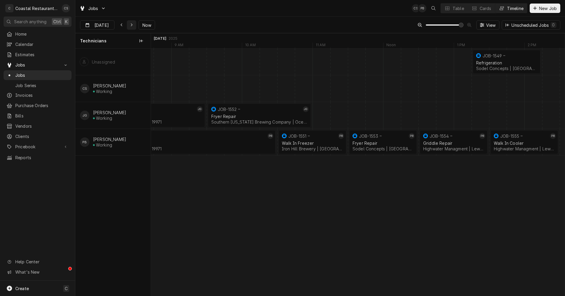
click at [131, 25] on icon "Dynamic Content Wrapper" at bounding box center [131, 25] width 3 height 4
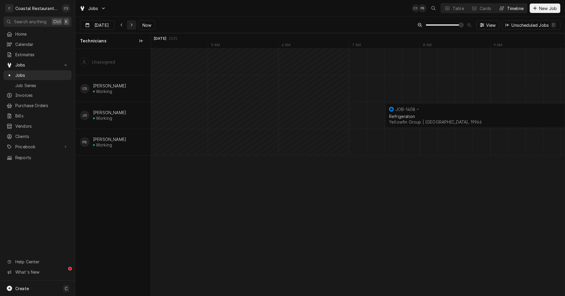
click at [131, 24] on icon "Dynamic Content Wrapper" at bounding box center [132, 25] width 2 height 3
type input "Aug 20"
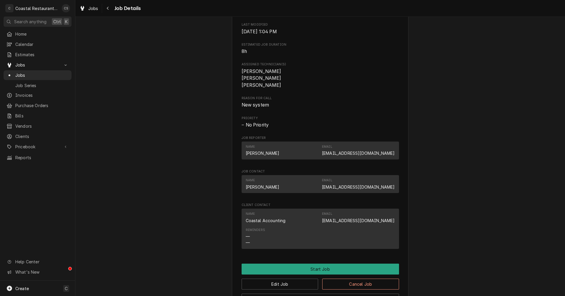
scroll to position [350, 0]
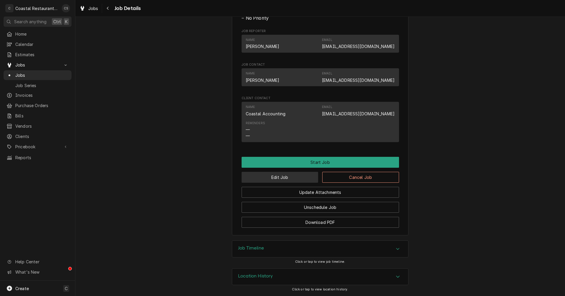
click at [299, 178] on button "Edit Job" at bounding box center [280, 177] width 77 height 11
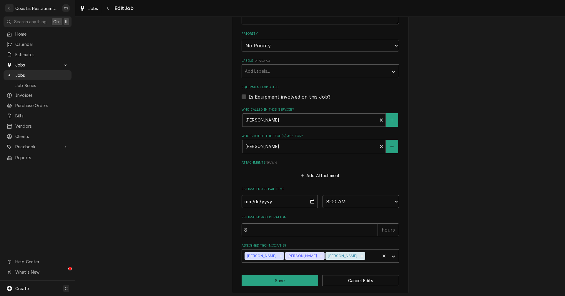
scroll to position [264, 0]
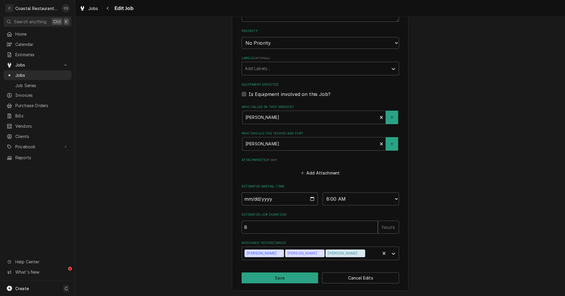
click at [310, 200] on input "[DATE]" at bounding box center [280, 199] width 77 height 13
type textarea "x"
type input "[DATE]"
click at [277, 278] on button "Save" at bounding box center [280, 278] width 77 height 11
type textarea "x"
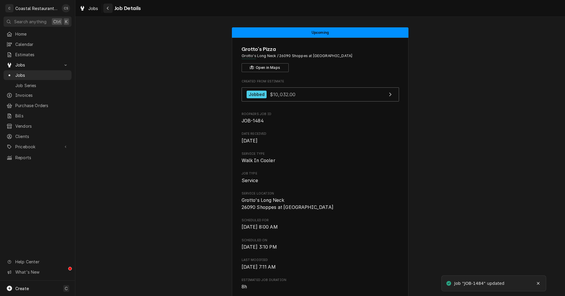
click at [108, 9] on icon "Navigate back" at bounding box center [108, 8] width 3 height 4
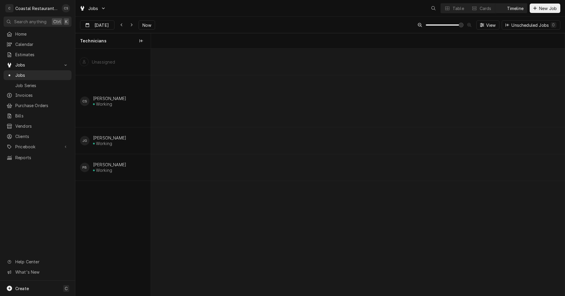
scroll to position [0, 8213]
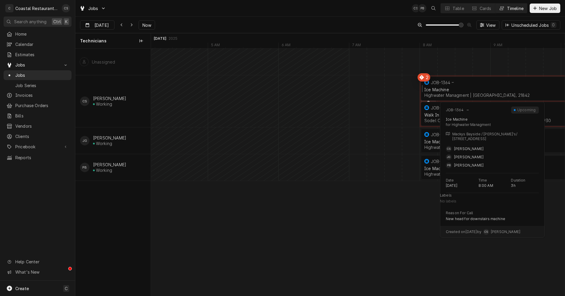
click at [441, 84] on div "JOB-1364" at bounding box center [440, 82] width 19 height 5
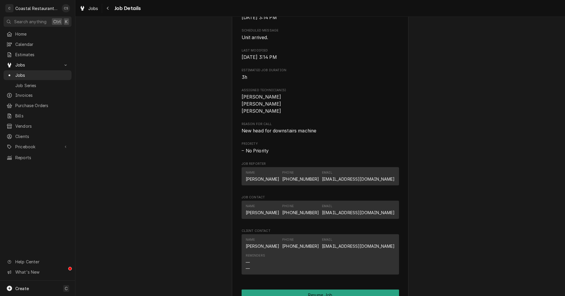
scroll to position [412, 0]
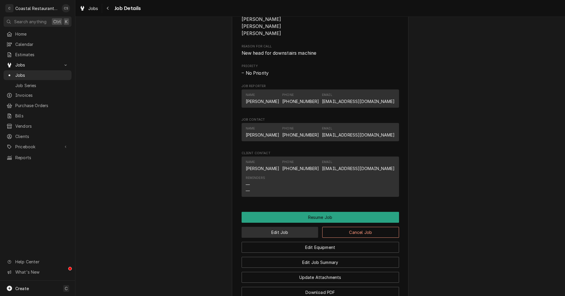
click at [284, 234] on button "Edit Job" at bounding box center [280, 232] width 77 height 11
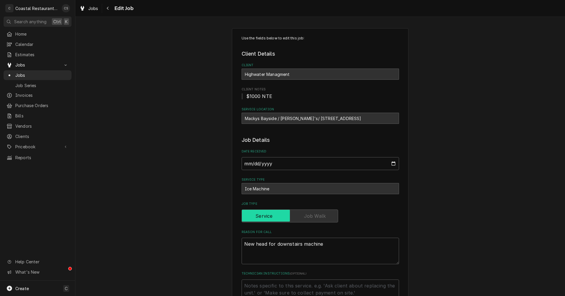
type textarea "x"
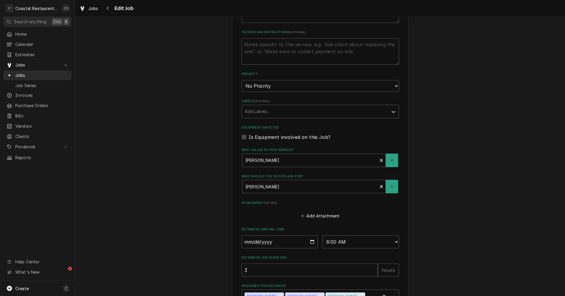
scroll to position [285, 0]
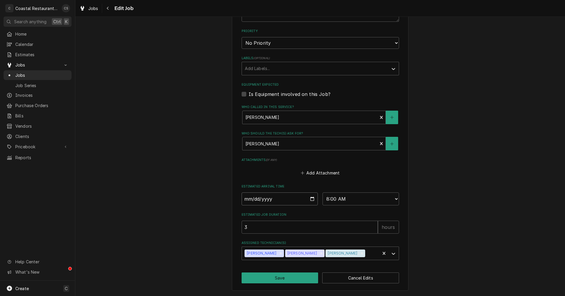
click at [312, 199] on input "2025-08-20" at bounding box center [280, 199] width 77 height 13
type input "2025-08-19"
click at [279, 279] on button "Save" at bounding box center [280, 278] width 77 height 11
type textarea "x"
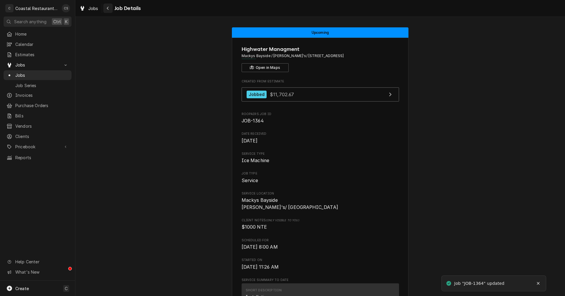
click at [108, 7] on icon "Navigate back" at bounding box center [108, 8] width 2 height 3
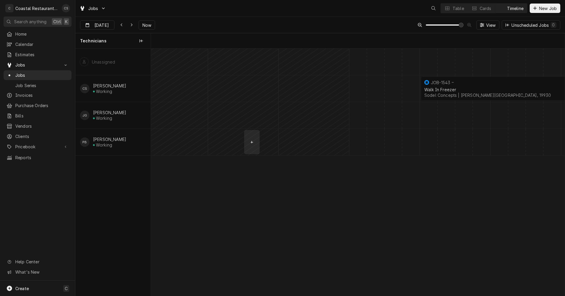
scroll to position [0, 8213]
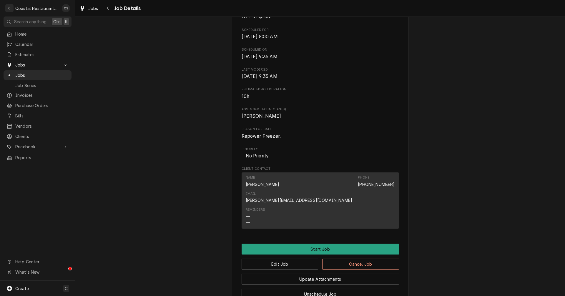
scroll to position [265, 0]
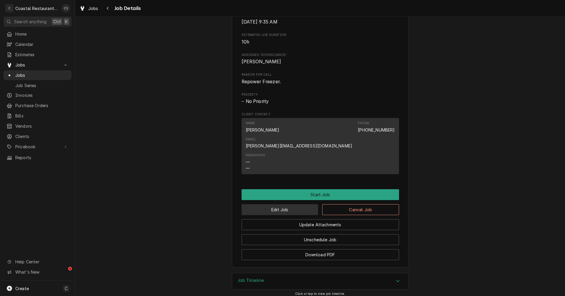
click at [296, 204] on button "Edit Job" at bounding box center [280, 209] width 77 height 11
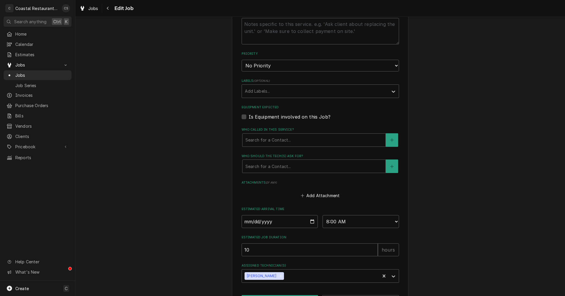
scroll to position [265, 0]
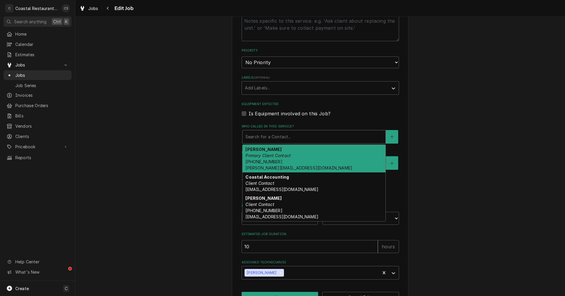
click at [281, 138] on div "Who called in this service?" at bounding box center [314, 137] width 137 height 11
click at [273, 158] on em "Primary Client Contact" at bounding box center [268, 155] width 45 height 5
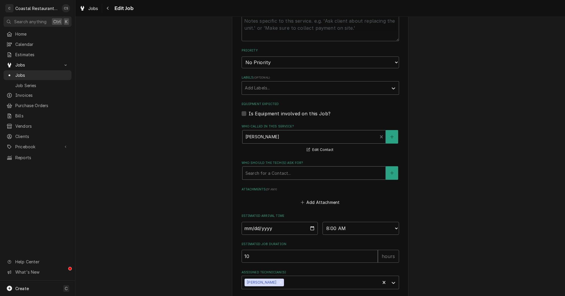
click at [273, 172] on div "Who should the tech(s) ask for?" at bounding box center [314, 173] width 137 height 11
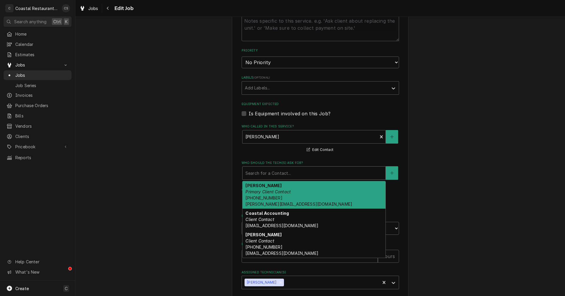
click at [277, 197] on div "Andrew Dickinson Primary Client Contact (302) 381-0571 Andrew@sodelconcepts.com" at bounding box center [314, 195] width 143 height 28
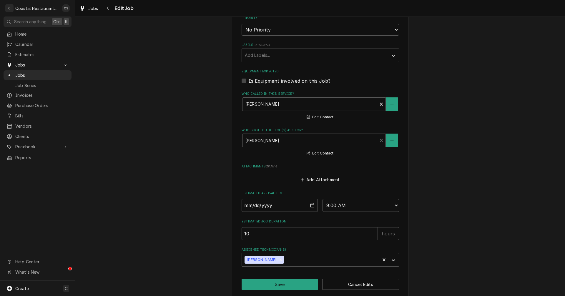
scroll to position [304, 0]
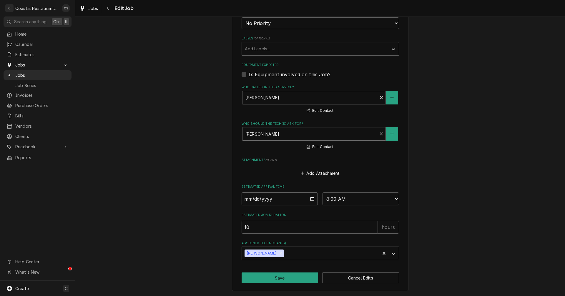
click at [311, 199] on input "2025-08-20" at bounding box center [280, 199] width 77 height 13
click at [312, 181] on fieldset "Job Details Date Received 2025-08-13 Service Type Walk In Freezer Job Type Reas…" at bounding box center [321, 46] width 158 height 428
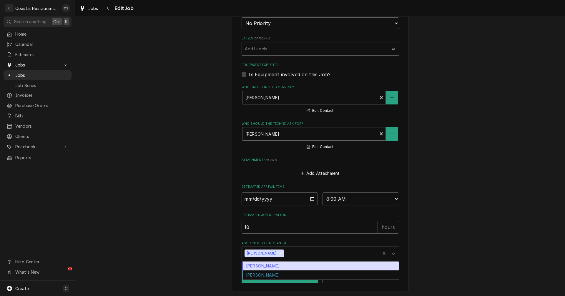
click at [306, 259] on div "Assigned Technician(s)" at bounding box center [331, 253] width 92 height 11
click at [290, 264] on div "[PERSON_NAME]" at bounding box center [320, 266] width 157 height 9
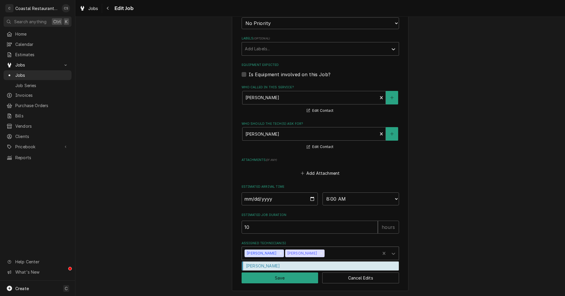
click at [330, 252] on div "Assigned Technician(s)" at bounding box center [352, 253] width 52 height 11
click at [291, 265] on div "[PERSON_NAME]" at bounding box center [320, 266] width 157 height 9
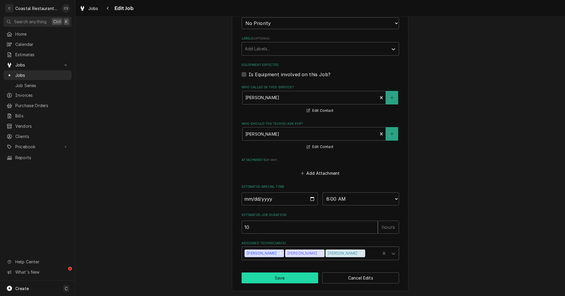
click at [289, 279] on button "Save" at bounding box center [280, 278] width 77 height 11
type textarea "x"
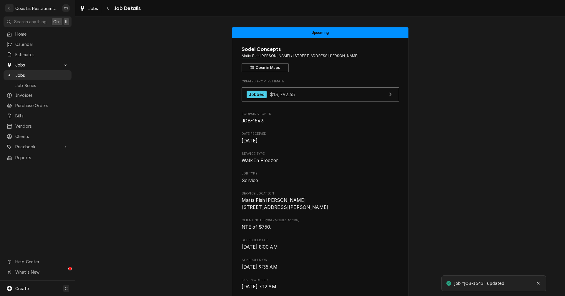
drag, startPoint x: 108, startPoint y: 7, endPoint x: 112, endPoint y: 21, distance: 14.6
click at [108, 8] on icon "Navigate back" at bounding box center [108, 8] width 3 height 4
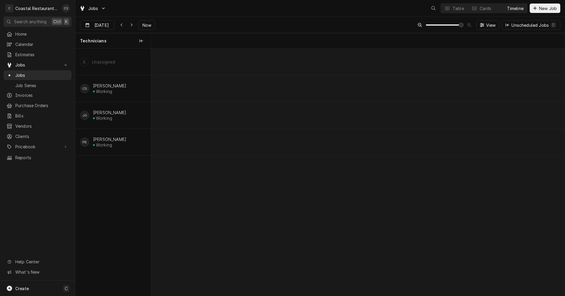
scroll to position [0, 8213]
click at [122, 24] on icon "Dynamic Content Wrapper" at bounding box center [121, 25] width 3 height 4
type input "Aug 19"
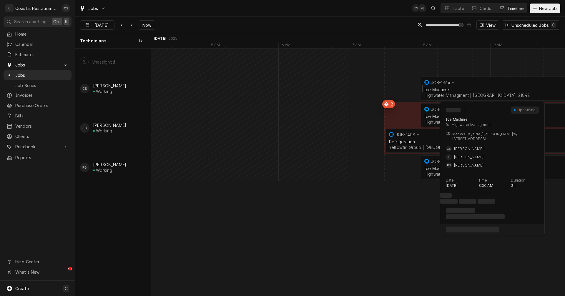
click at [439, 90] on div "Ice Machine" at bounding box center [526, 89] width 202 height 5
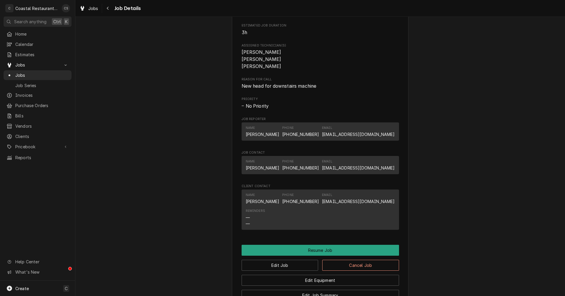
scroll to position [383, 0]
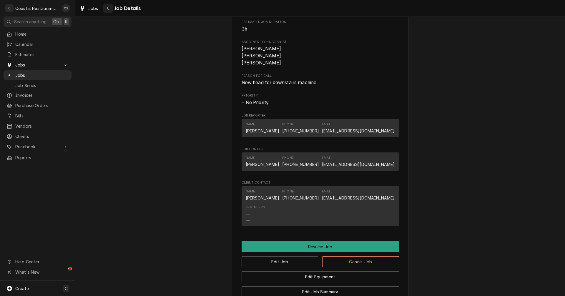
click at [109, 9] on icon "Navigate back" at bounding box center [108, 8] width 3 height 4
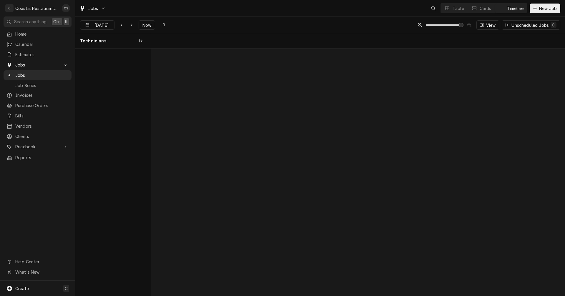
scroll to position [0, 8213]
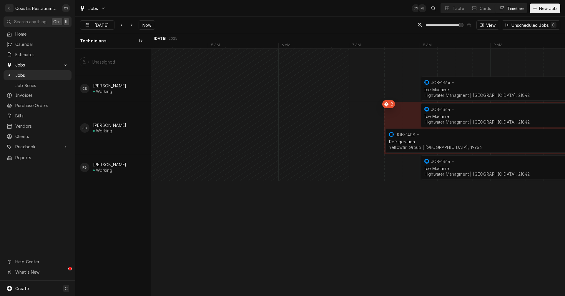
click at [426, 141] on div "Refrigeration" at bounding box center [490, 141] width 202 height 5
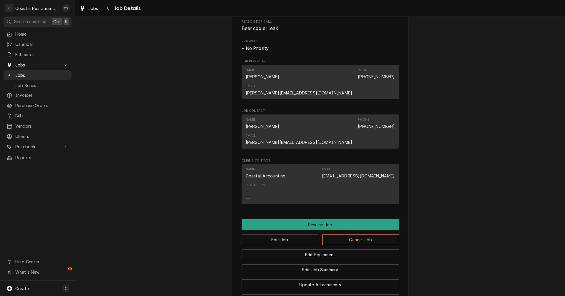
scroll to position [442, 0]
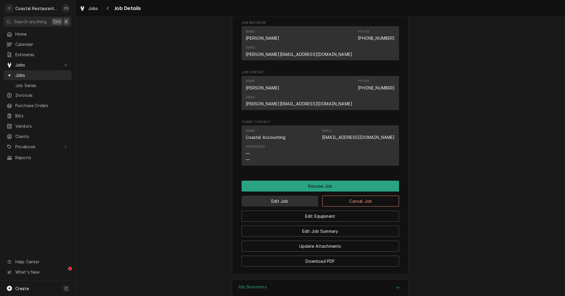
click at [281, 196] on button "Edit Job" at bounding box center [280, 201] width 77 height 11
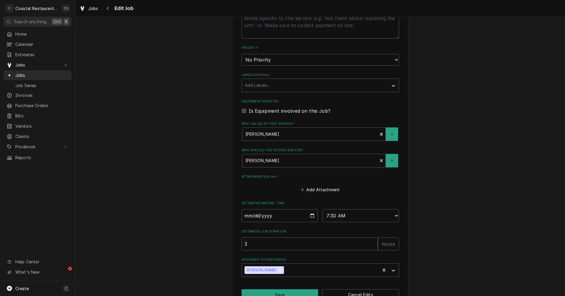
scroll to position [264, 0]
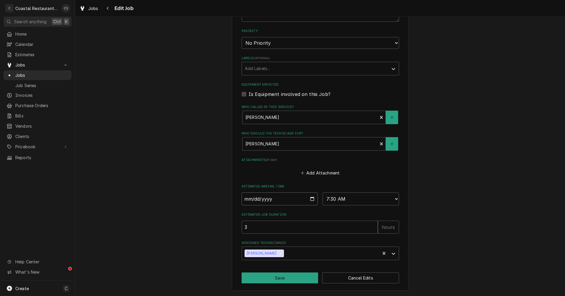
click at [311, 200] on input "[DATE]" at bounding box center [280, 199] width 77 height 13
type textarea "x"
type input "[DATE]"
click at [290, 276] on button "Save" at bounding box center [280, 278] width 77 height 11
type textarea "x"
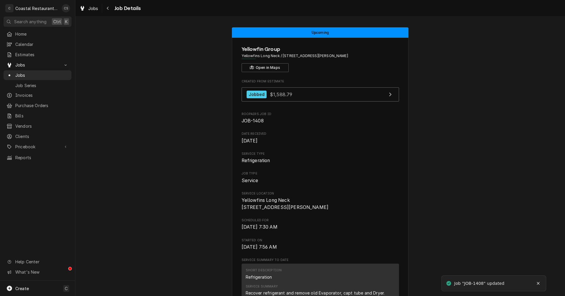
scroll to position [147, 0]
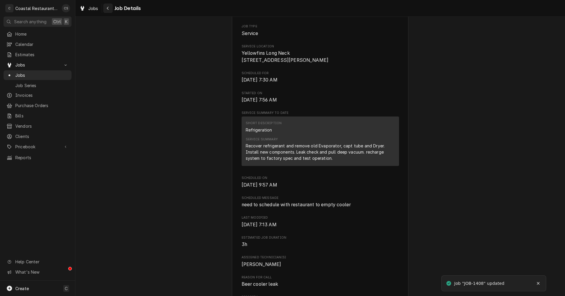
click at [109, 8] on icon "Navigate back" at bounding box center [108, 8] width 3 height 4
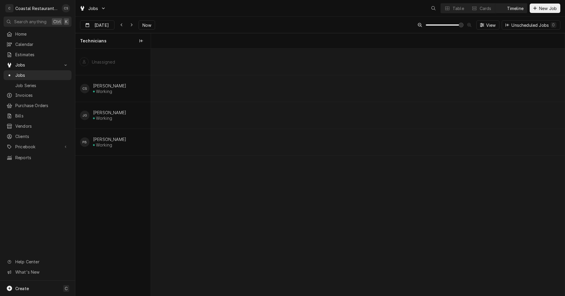
scroll to position [0, 8213]
click at [130, 23] on icon "Dynamic Content Wrapper" at bounding box center [131, 25] width 3 height 4
click at [110, 24] on div "Dynamic Content Wrapper" at bounding box center [110, 25] width 8 height 9
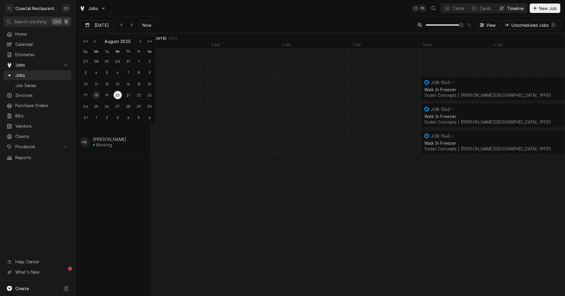
click at [97, 95] on div "18" at bounding box center [96, 95] width 8 height 8
type input "Aug 18"
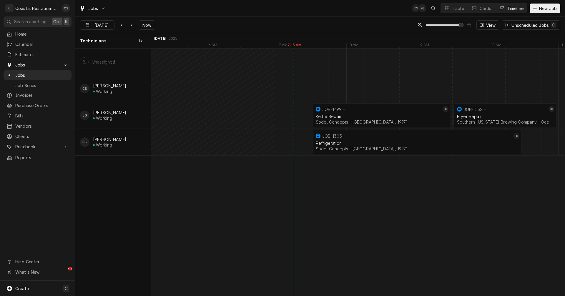
scroll to position [0, 0]
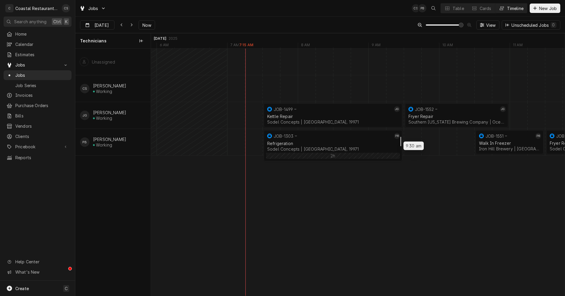
drag, startPoint x: 472, startPoint y: 141, endPoint x: 406, endPoint y: 141, distance: 66.3
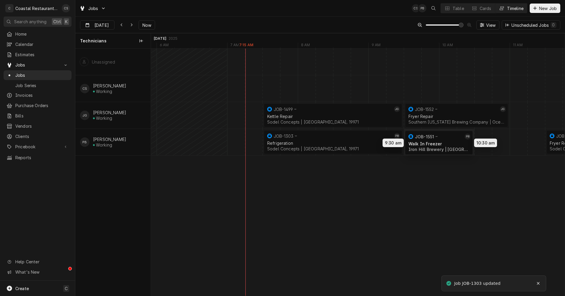
drag, startPoint x: 467, startPoint y: 140, endPoint x: 432, endPoint y: 141, distance: 34.8
click at [432, 141] on div "7:30 AM 9:30 AM JOB-1499 JG Kettle Repair Sodel Concepts | Rehoboth Beach, 1997…" at bounding box center [358, 172] width 414 height 247
drag, startPoint x: 557, startPoint y: 139, endPoint x: 492, endPoint y: 140, distance: 65.1
click at [492, 140] on div "7:30 AM 9:30 AM JOB-1499 JG Kettle Repair Sodel Concepts | Rehoboth Beach, 1997…" at bounding box center [358, 172] width 414 height 247
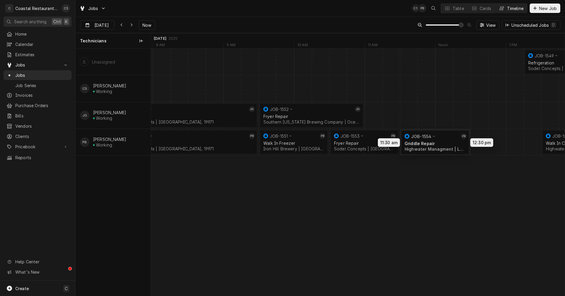
drag, startPoint x: 492, startPoint y: 141, endPoint x: 427, endPoint y: 141, distance: 65.4
click at [427, 141] on div "1:15 PM 2:15 PM JOB-1549 Refrigeration Sodel Concepts | Fenwick Island, 19944 1…" at bounding box center [358, 172] width 414 height 247
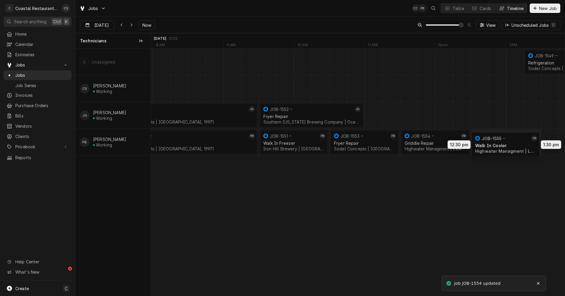
drag, startPoint x: 555, startPoint y: 139, endPoint x: 483, endPoint y: 141, distance: 72.2
click at [483, 141] on div "1:15 PM 2:15 PM JOB-1549 Refrigeration Sodel Concepts | Fenwick Island, 19944 1…" at bounding box center [358, 172] width 414 height 247
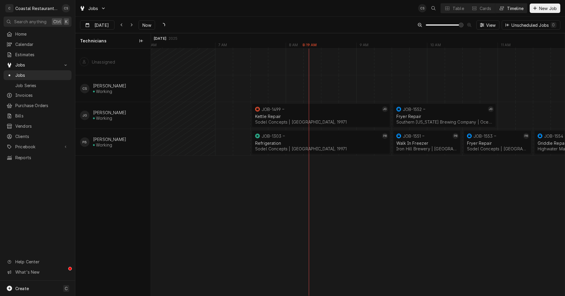
scroll to position [0, 6651]
click at [316, 113] on div "Kettle Repair Sodel Concepts | Rehoboth Beach, 19971" at bounding box center [321, 119] width 134 height 13
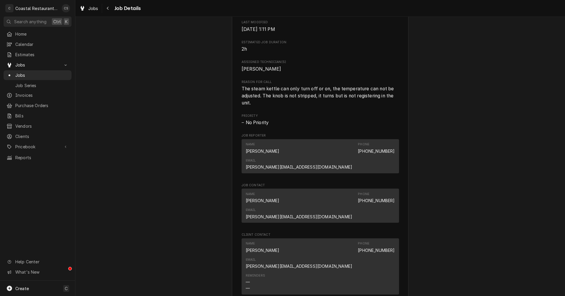
scroll to position [471, 0]
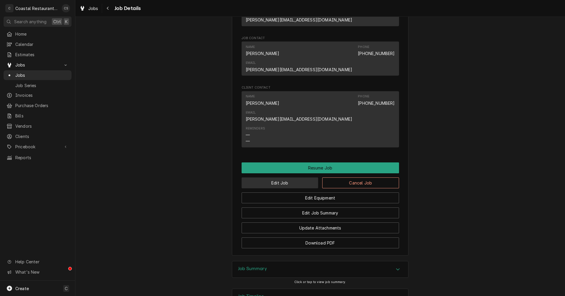
click at [283, 178] on button "Edit Job" at bounding box center [280, 183] width 77 height 11
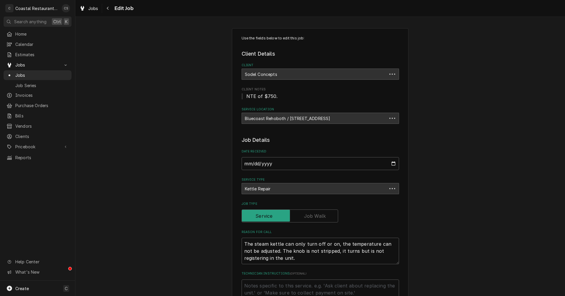
type textarea "x"
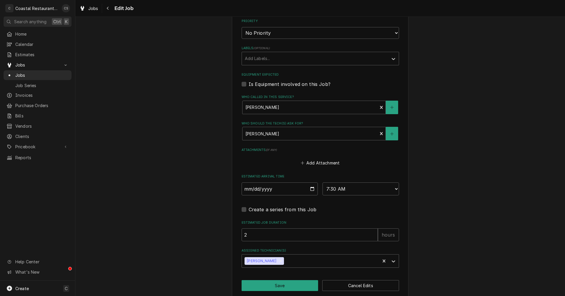
scroll to position [302, 0]
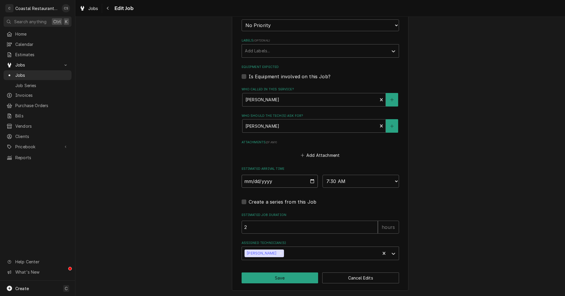
click at [310, 181] on input "[DATE]" at bounding box center [280, 181] width 77 height 13
type input "[DATE]"
click at [283, 281] on button "Save" at bounding box center [280, 278] width 77 height 11
type textarea "x"
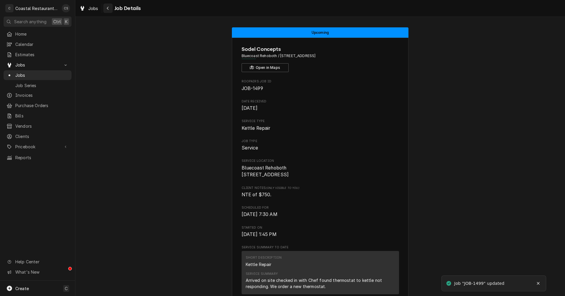
click at [109, 9] on div "Navigate back" at bounding box center [108, 8] width 6 height 6
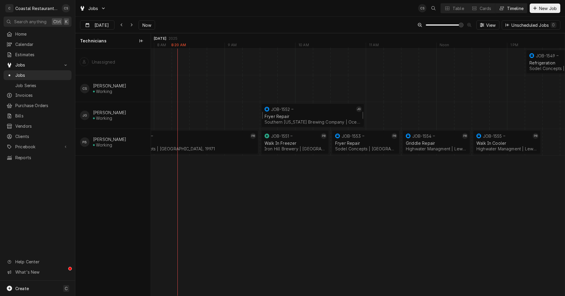
click at [306, 115] on div "Fryer Repair" at bounding box center [313, 116] width 96 height 5
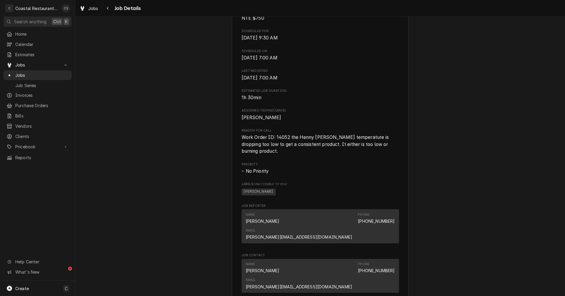
scroll to position [353, 0]
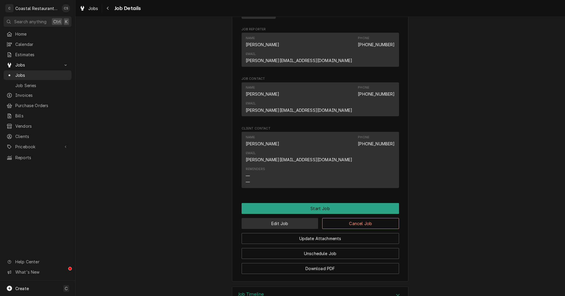
click at [281, 218] on button "Edit Job" at bounding box center [280, 223] width 77 height 11
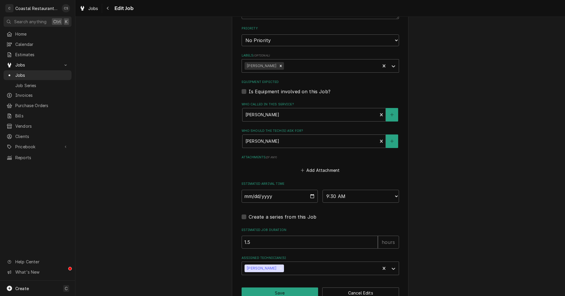
scroll to position [339, 0]
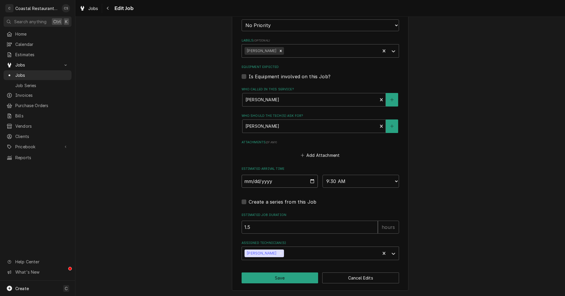
click at [310, 180] on input "2025-08-18" at bounding box center [280, 181] width 77 height 13
type textarea "x"
type input "[DATE]"
click at [286, 281] on button "Save" at bounding box center [280, 278] width 77 height 11
type textarea "x"
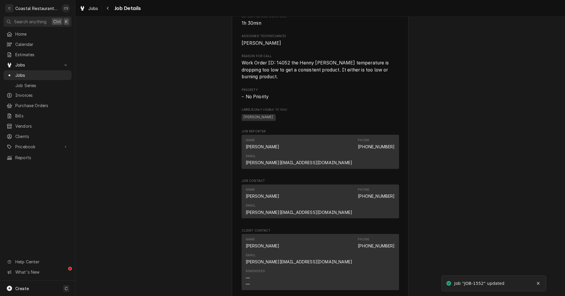
scroll to position [353, 0]
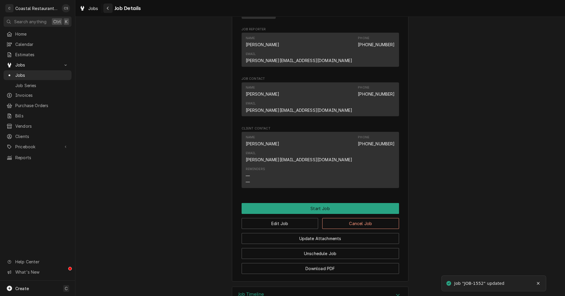
click at [108, 7] on icon "Navigate back" at bounding box center [108, 8] width 3 height 4
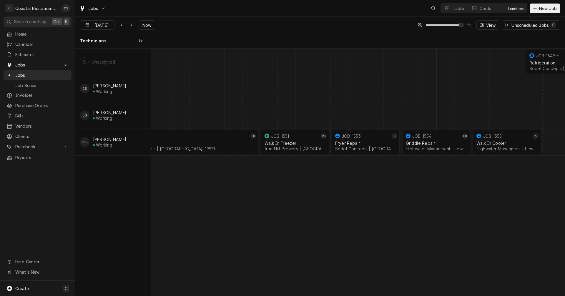
scroll to position [0, 8214]
click at [131, 23] on icon "Dynamic Content Wrapper" at bounding box center [131, 25] width 3 height 4
type input "Aug 19"
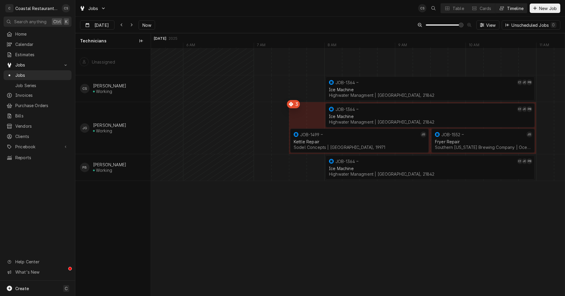
scroll to position [0, 0]
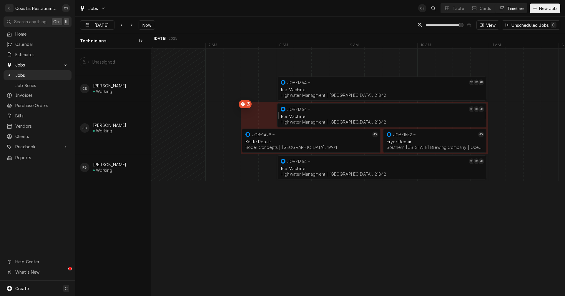
click at [325, 110] on div "JOB-1364" at bounding box center [374, 109] width 188 height 7
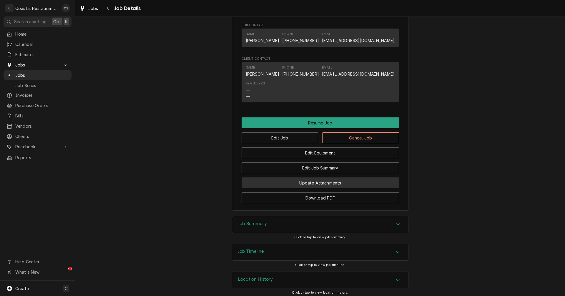
scroll to position [511, 0]
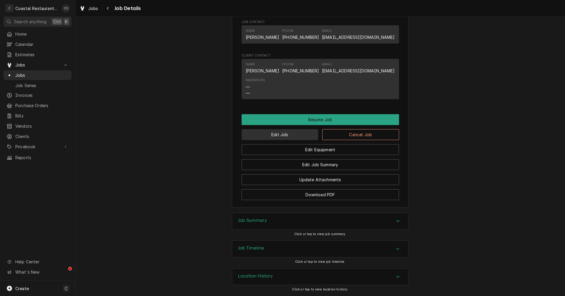
click at [281, 135] on button "Edit Job" at bounding box center [280, 134] width 77 height 11
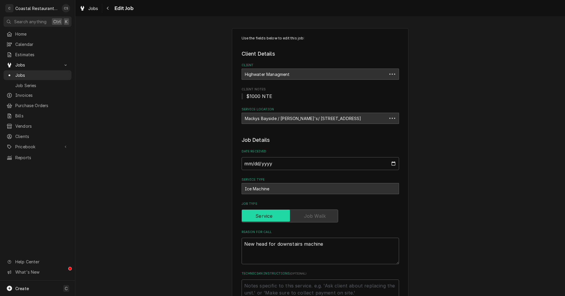
type textarea "x"
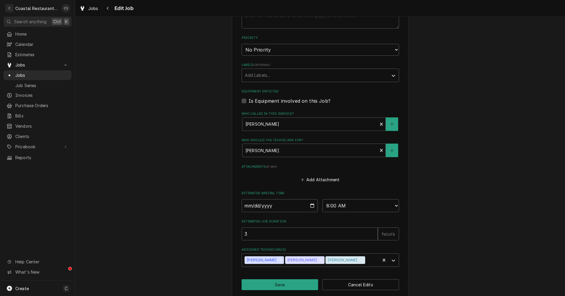
scroll to position [285, 0]
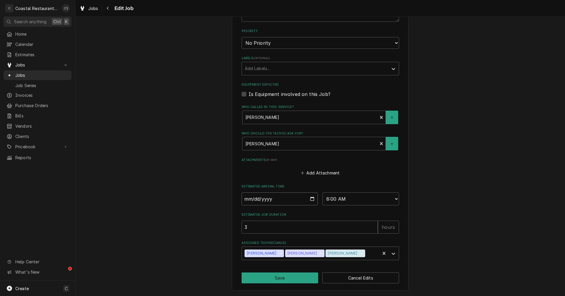
click at [310, 198] on input "[DATE]" at bounding box center [280, 199] width 77 height 13
type input "[DATE]"
click at [287, 278] on button "Save" at bounding box center [280, 278] width 77 height 11
type textarea "x"
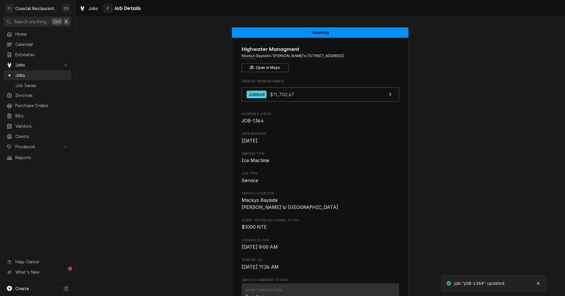
click at [110, 9] on div "Navigate back" at bounding box center [108, 8] width 6 height 6
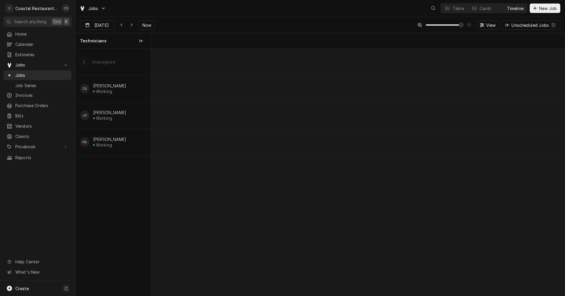
scroll to position [0, 8216]
click at [131, 23] on div "Dynamic Content Wrapper" at bounding box center [132, 25] width 6 height 6
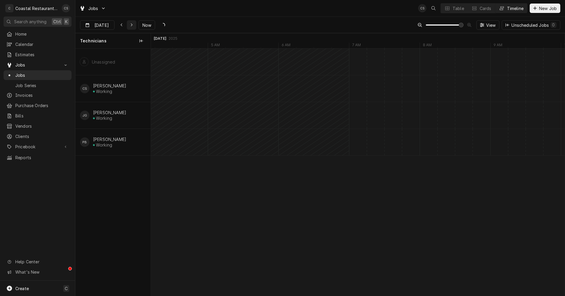
type input "Aug 21"
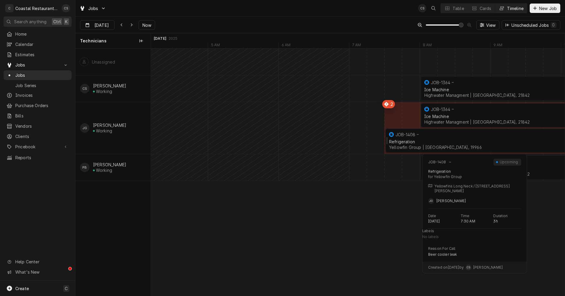
click at [419, 138] on div "JOB-1408" at bounding box center [486, 134] width 197 height 7
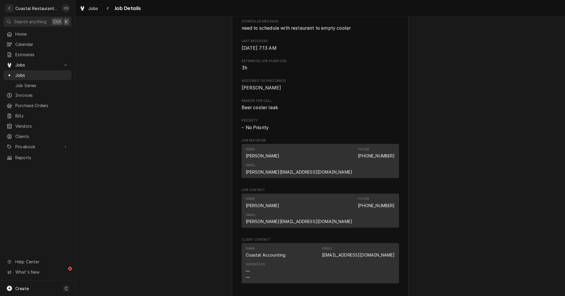
scroll to position [483, 0]
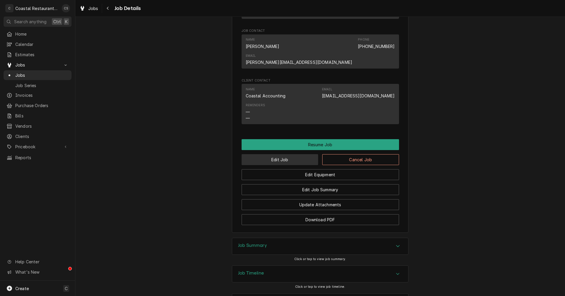
click at [291, 154] on button "Edit Job" at bounding box center [280, 159] width 77 height 11
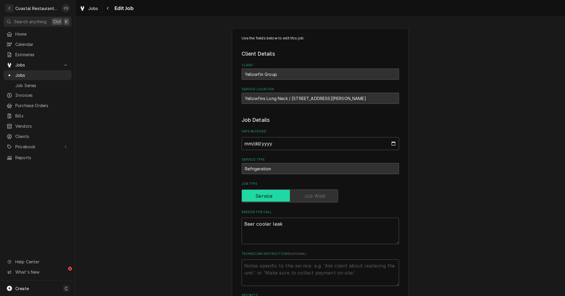
type textarea "x"
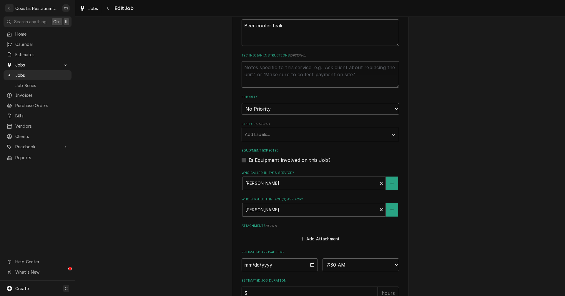
scroll to position [264, 0]
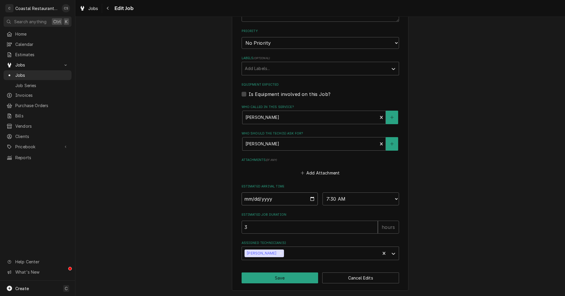
click at [310, 199] on input "2025-08-21" at bounding box center [280, 199] width 77 height 13
type input "2025-08-26"
click at [285, 278] on button "Save" at bounding box center [280, 278] width 77 height 11
type textarea "x"
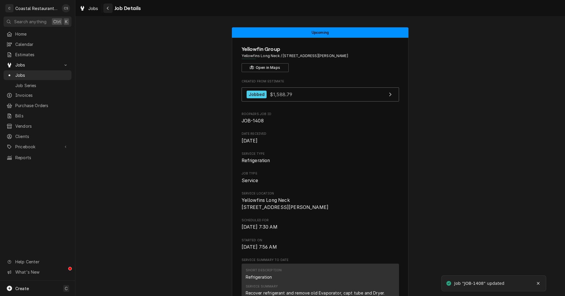
click at [108, 8] on icon "Navigate back" at bounding box center [108, 8] width 3 height 4
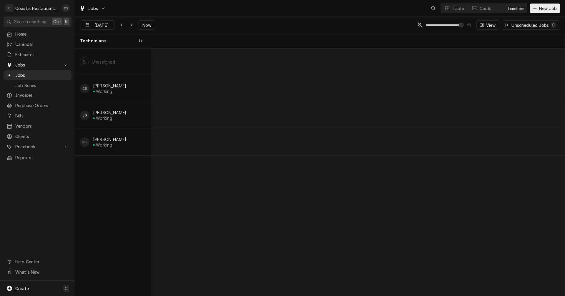
scroll to position [0, 8213]
